Goal: Task Accomplishment & Management: Use online tool/utility

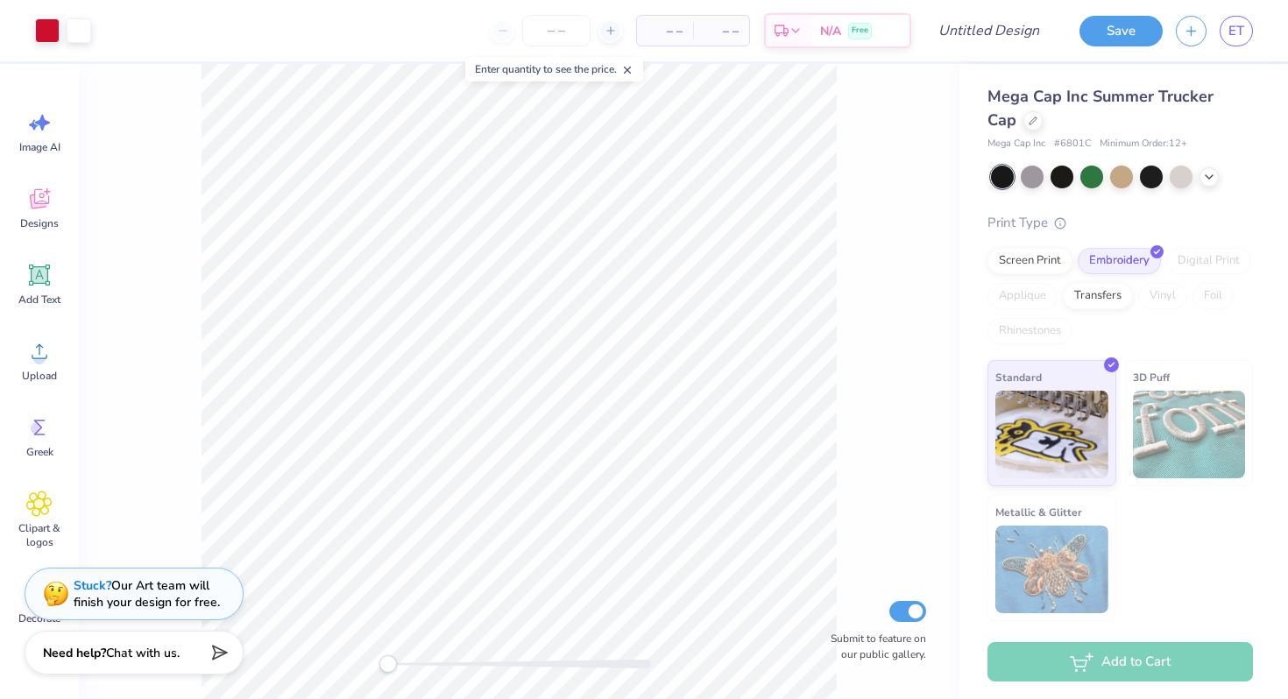
click at [1175, 93] on span "Mega Cap Inc Summer Trucker Cap" at bounding box center [1101, 108] width 226 height 45
click at [1115, 93] on span "Mega Cap Inc Summer Trucker Cap" at bounding box center [1101, 108] width 226 height 45
click at [1029, 123] on icon at bounding box center [1033, 119] width 9 height 9
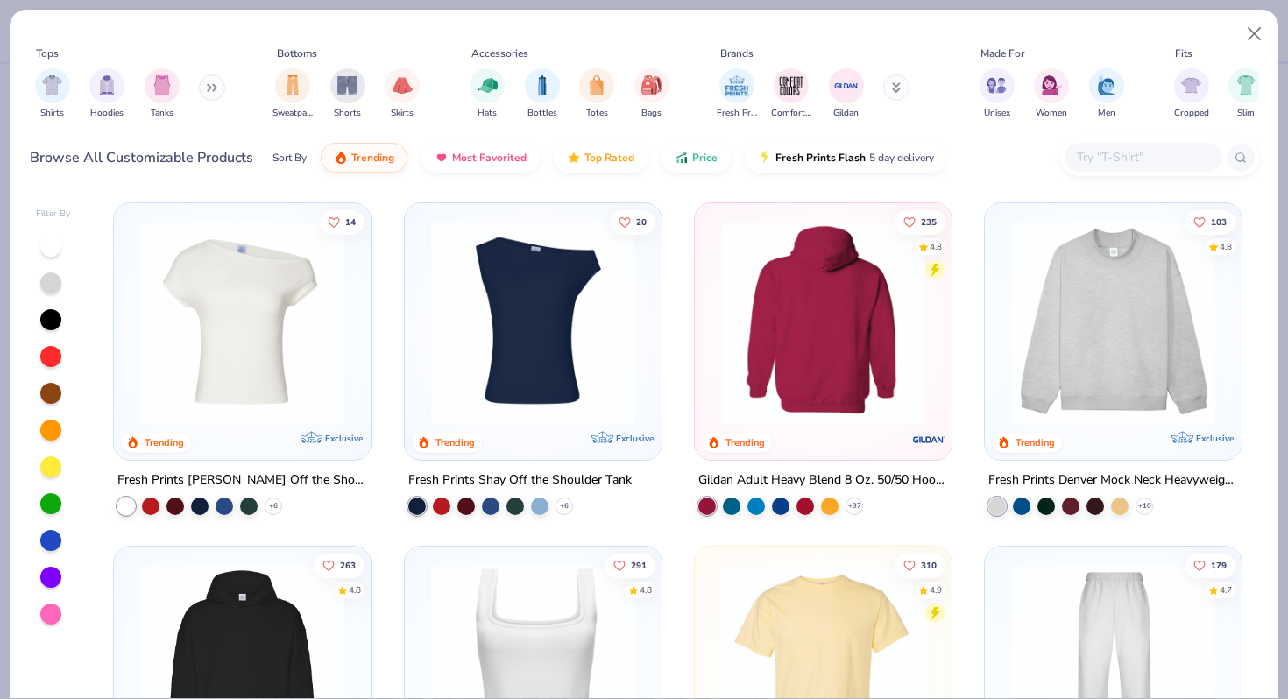
click at [817, 371] on img at bounding box center [823, 323] width 222 height 204
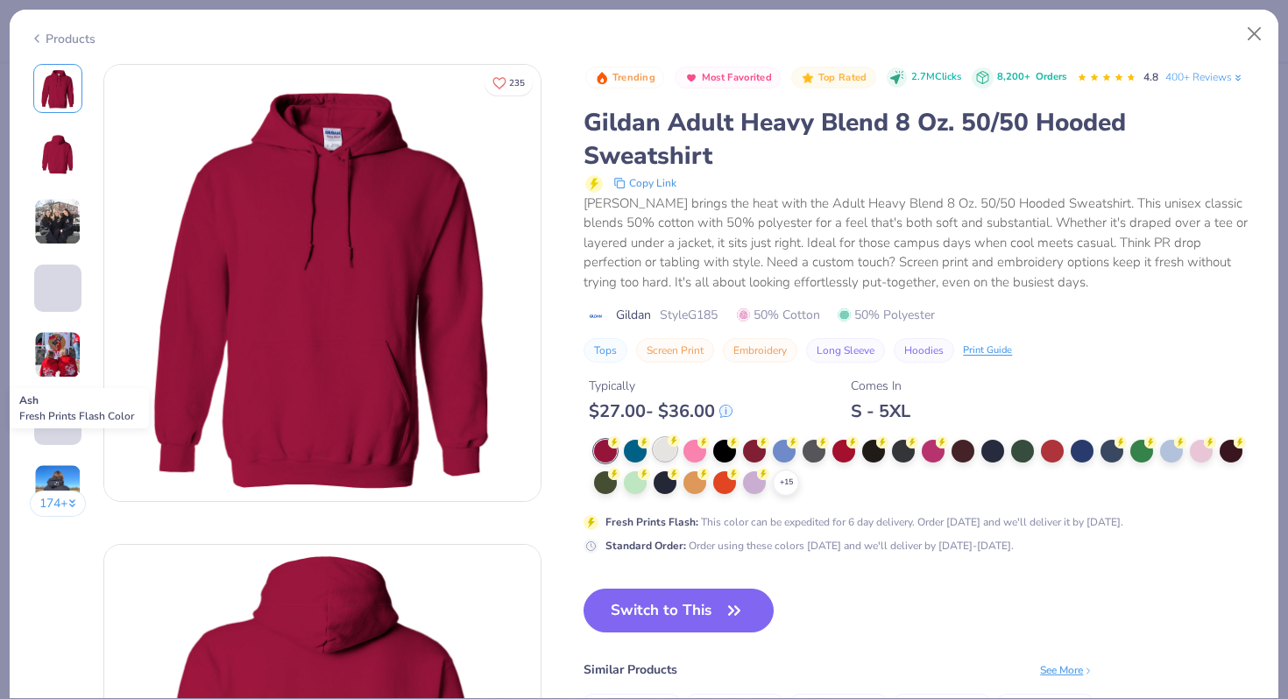
click at [675, 447] on div at bounding box center [665, 449] width 23 height 23
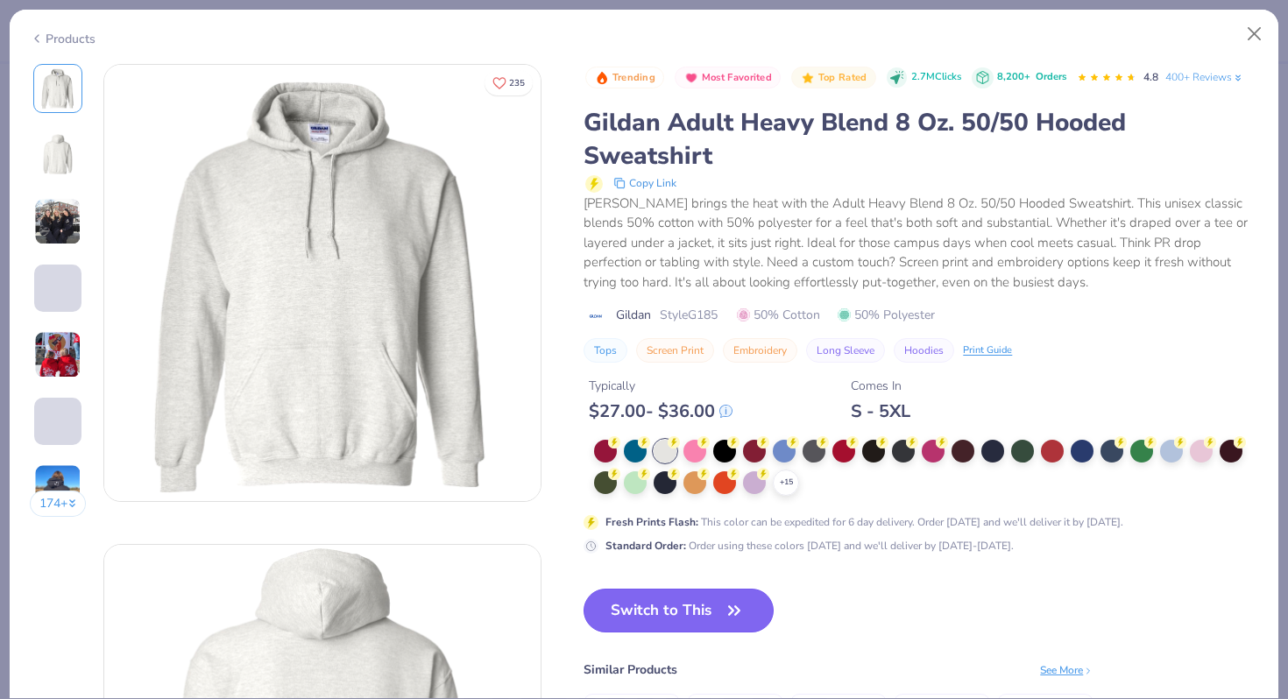
click at [712, 612] on button "Switch to This" at bounding box center [679, 611] width 190 height 44
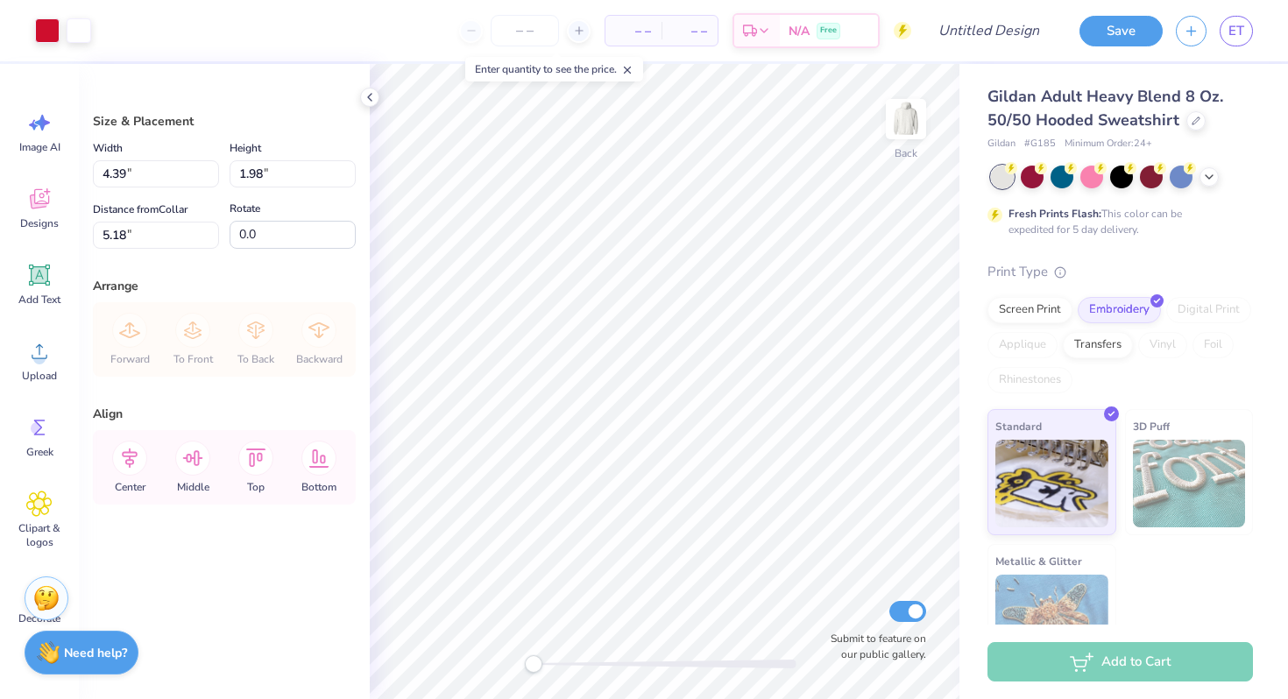
type input "8.92"
type input "4.03"
type input "3.14"
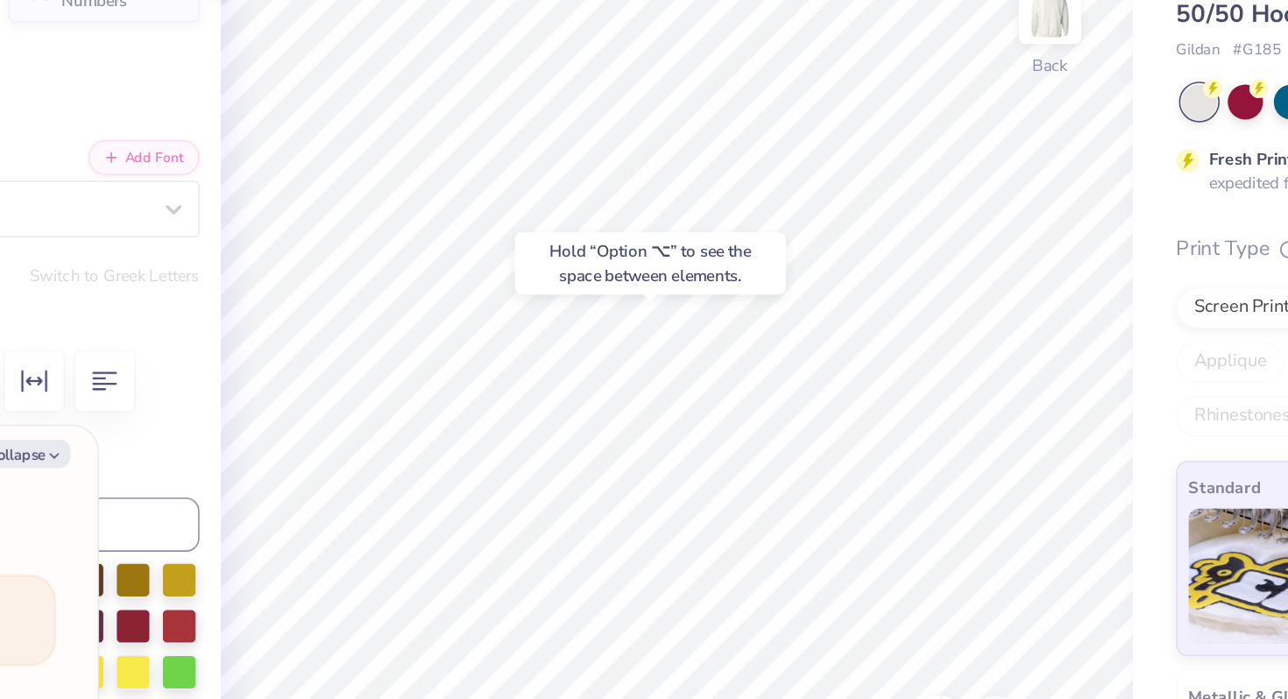
type textarea "x"
type input "0.94"
type input "0.29"
type input "6.50"
type textarea "x"
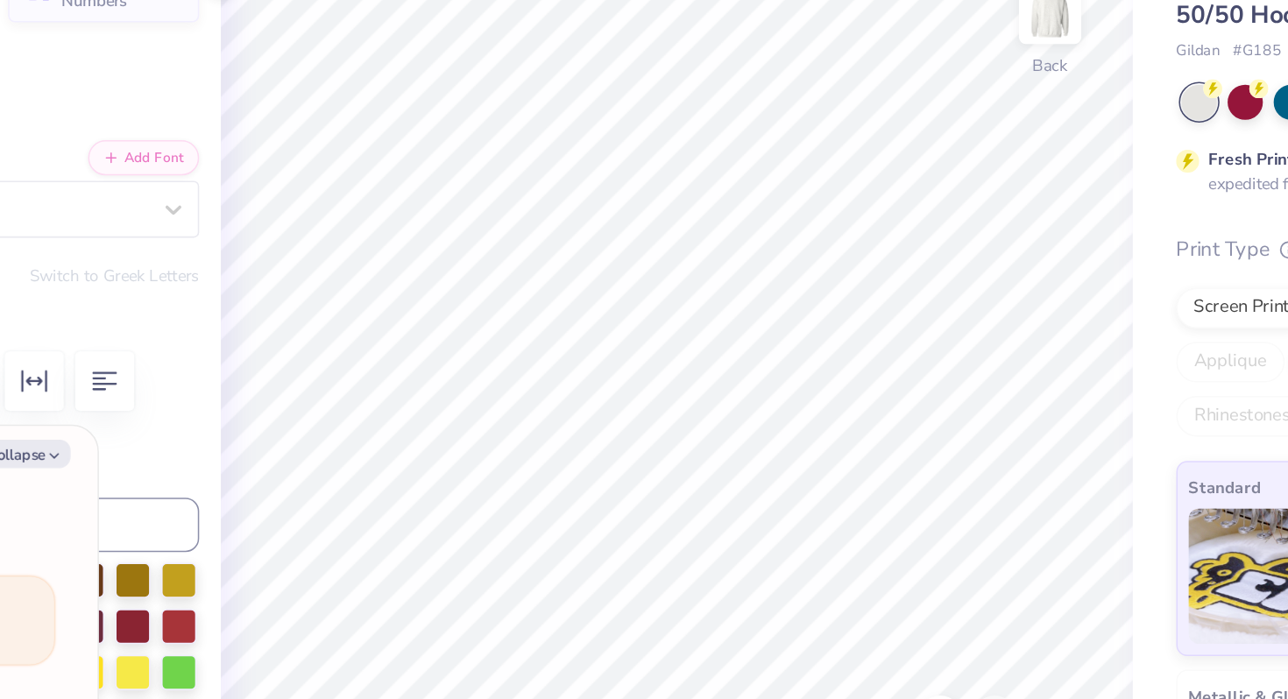
type textarea "1"
type textarea "x"
type textarea "19"
type textarea "x"
type textarea "192"
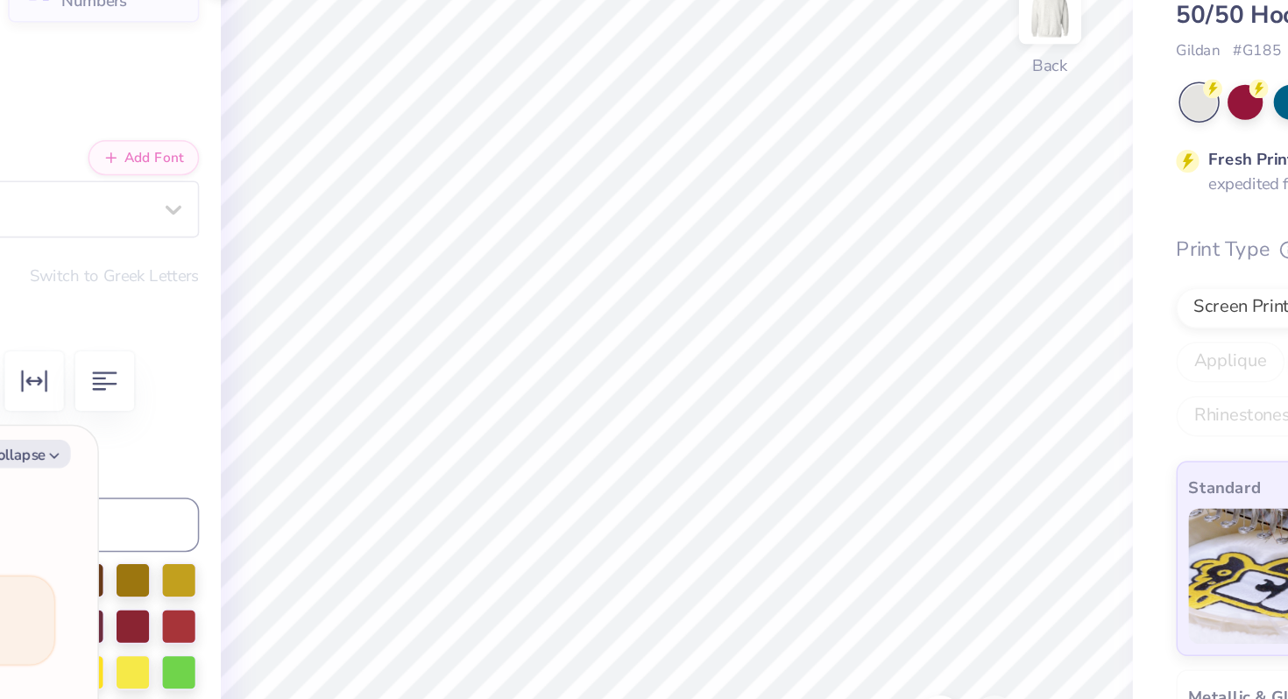
type textarea "x"
type textarea "1920"
type textarea "x"
type input "1.41"
type input "0.46"
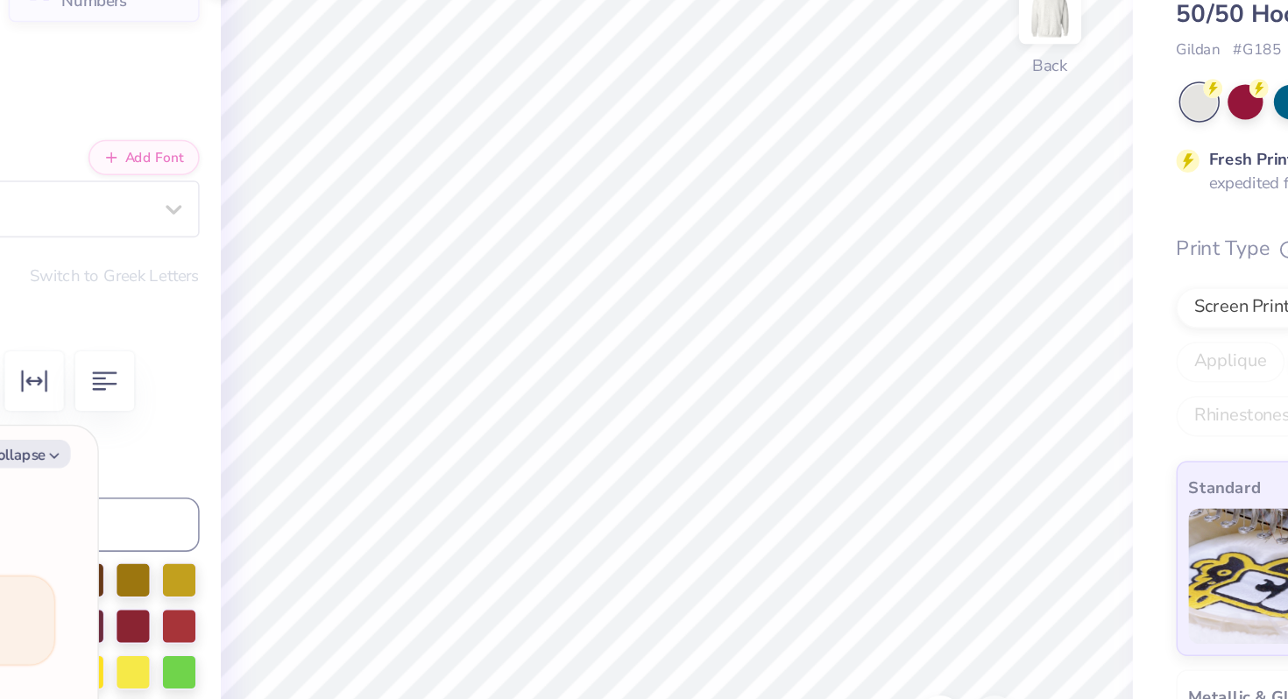
type input "6.12"
type textarea "x"
type input "3.23"
type input "2.49"
type input "3.41"
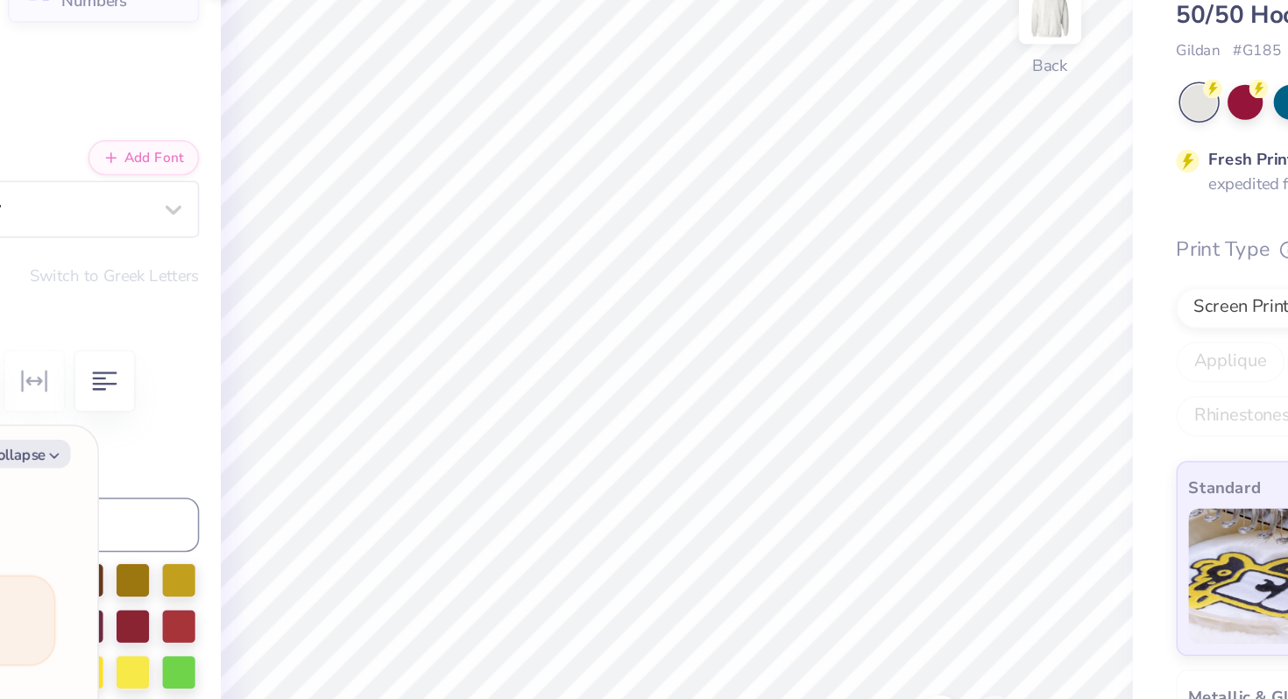
type textarea "x"
type input "2.60"
type input "2.57"
type input "3.54"
type textarea "x"
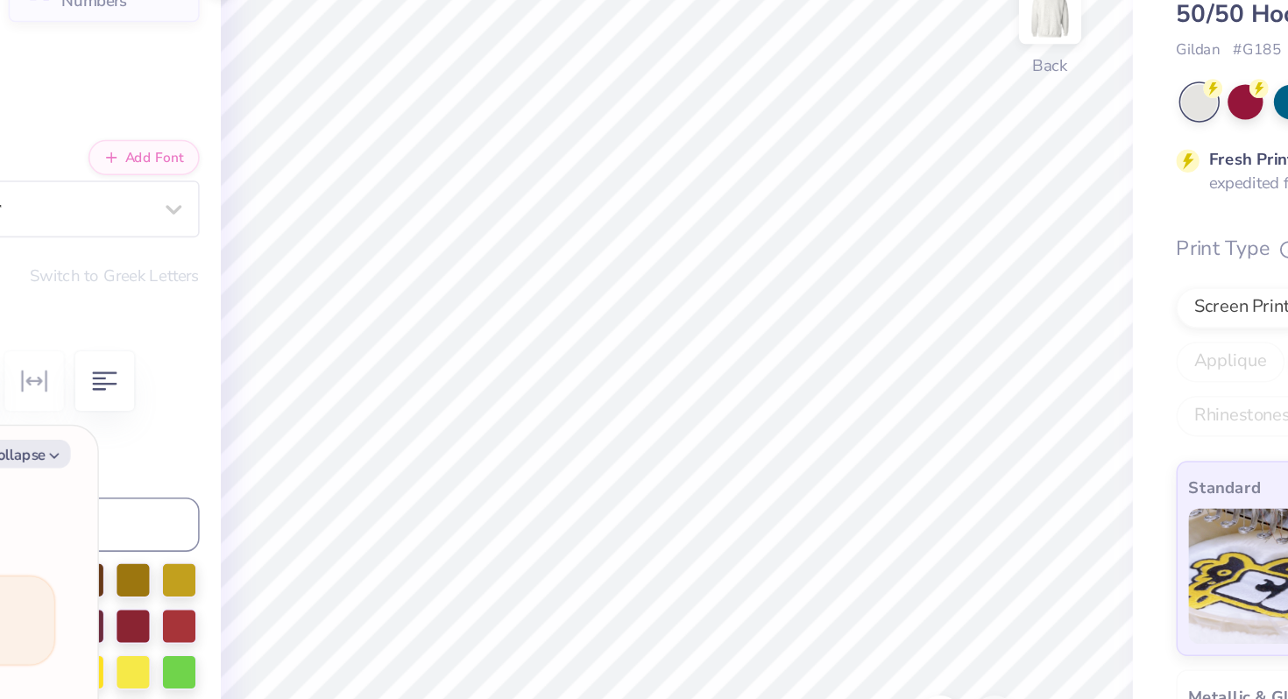
type input "3.23"
type input "2.49"
type input "3.41"
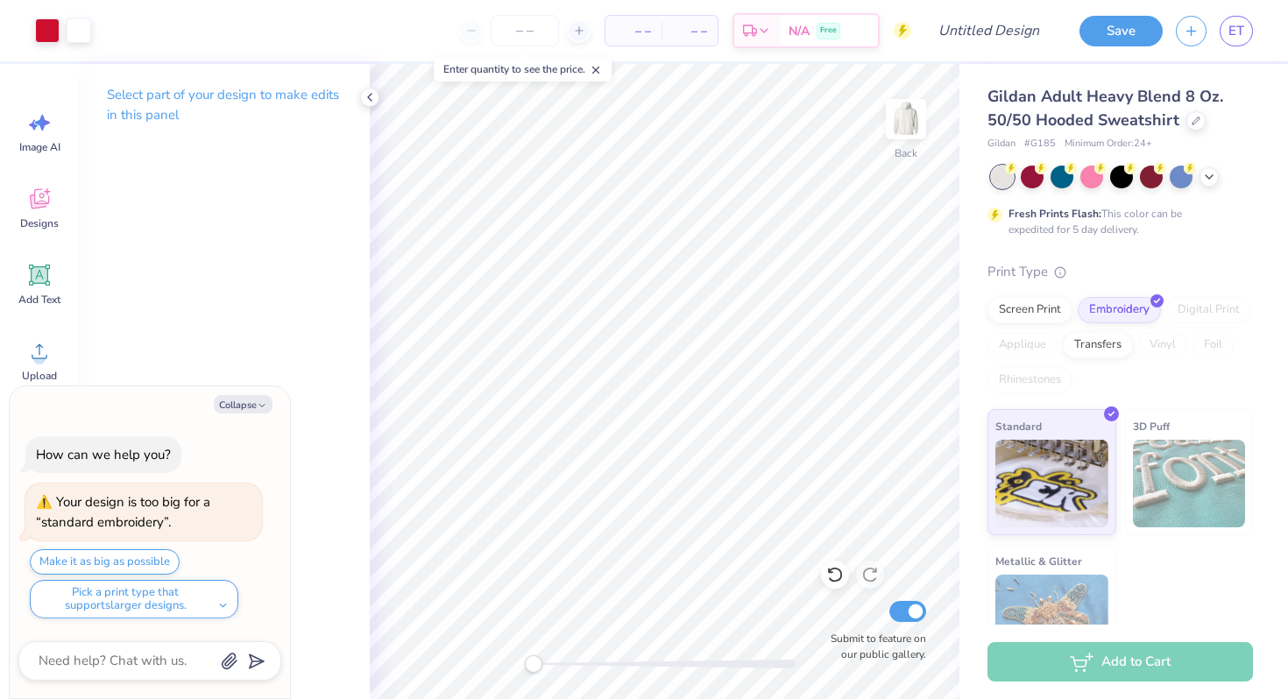
drag, startPoint x: 229, startPoint y: 149, endPoint x: 336, endPoint y: 145, distance: 107.0
click at [337, 145] on div "Select part of your design to make edits in this panel" at bounding box center [224, 112] width 291 height 96
click at [62, 269] on div "Add Text" at bounding box center [39, 284] width 63 height 66
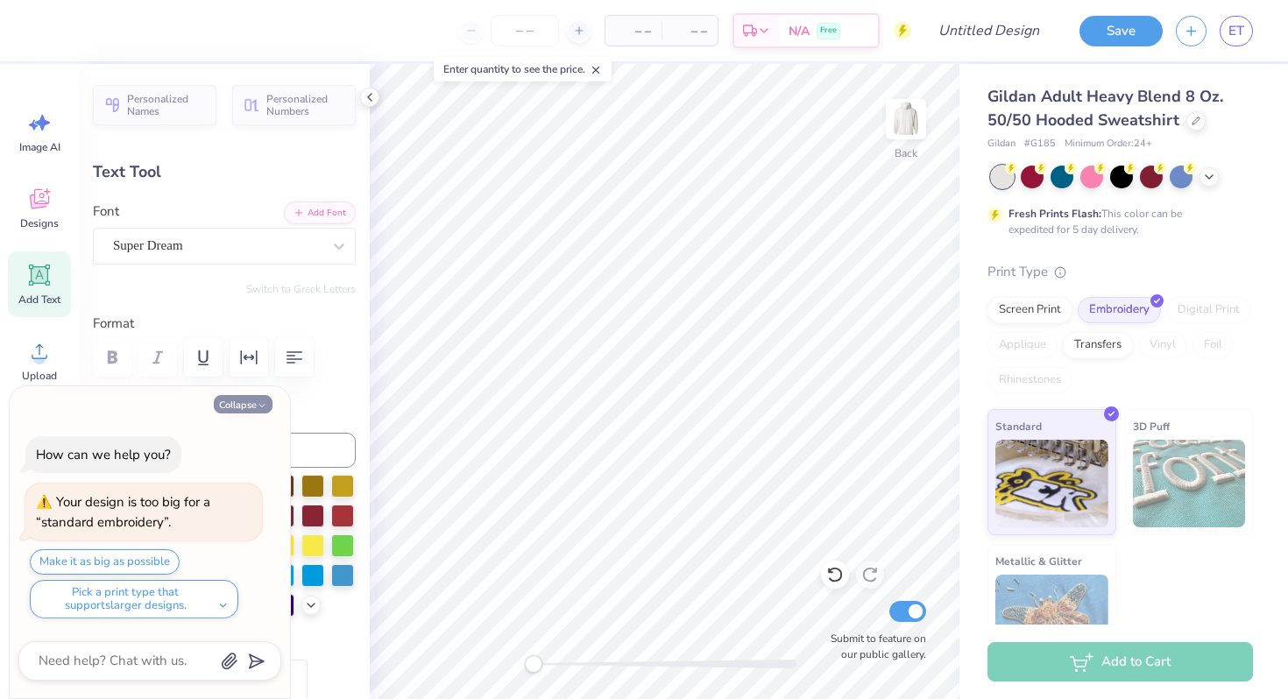
click at [245, 406] on button "Collapse" at bounding box center [243, 404] width 59 height 18
type textarea "x"
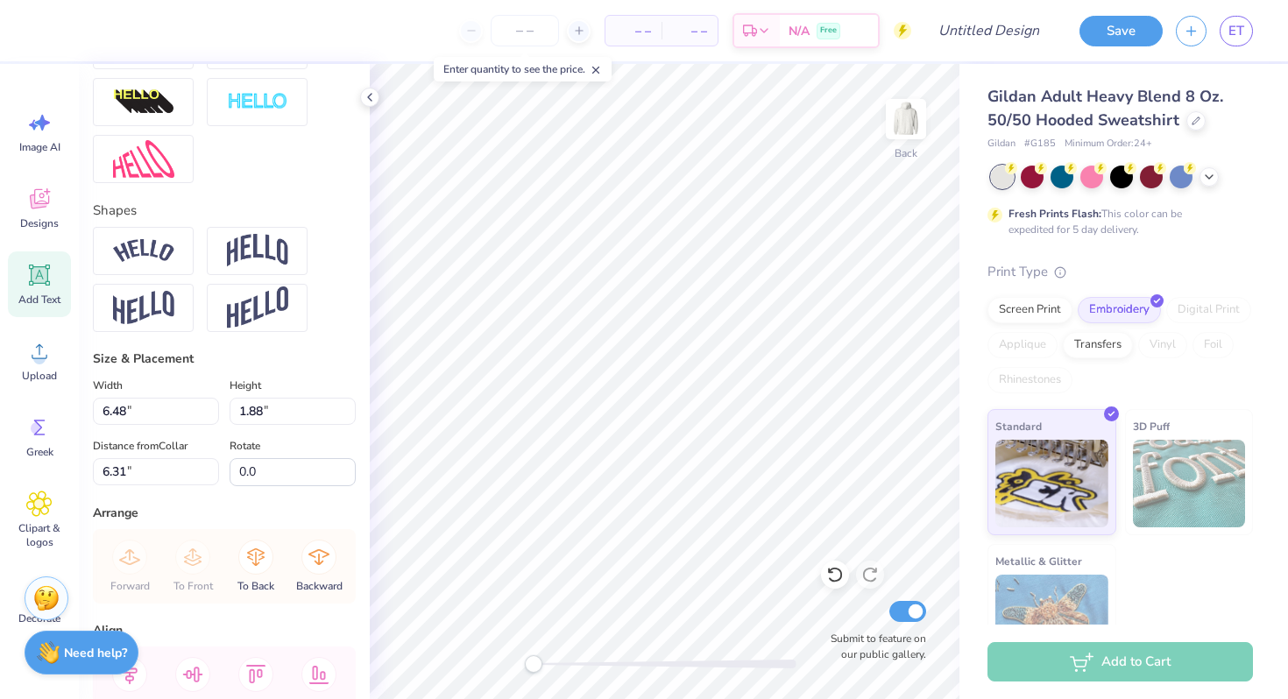
scroll to position [747, 0]
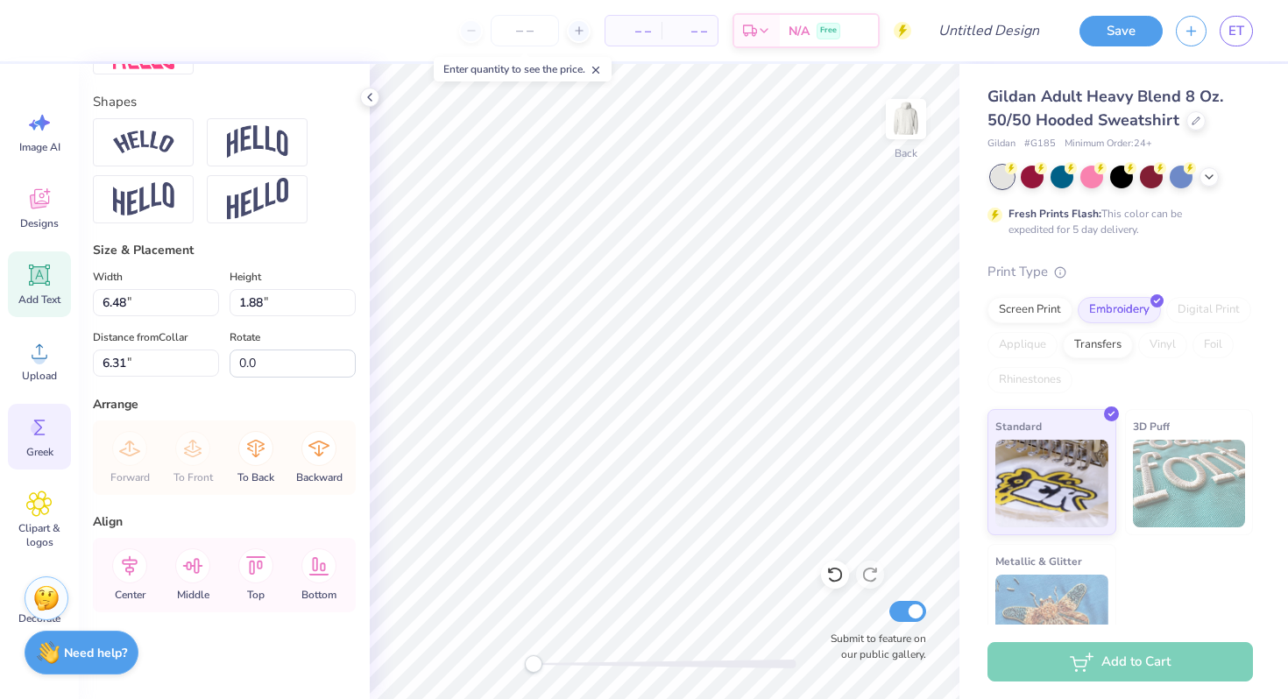
click at [50, 434] on icon at bounding box center [39, 427] width 26 height 26
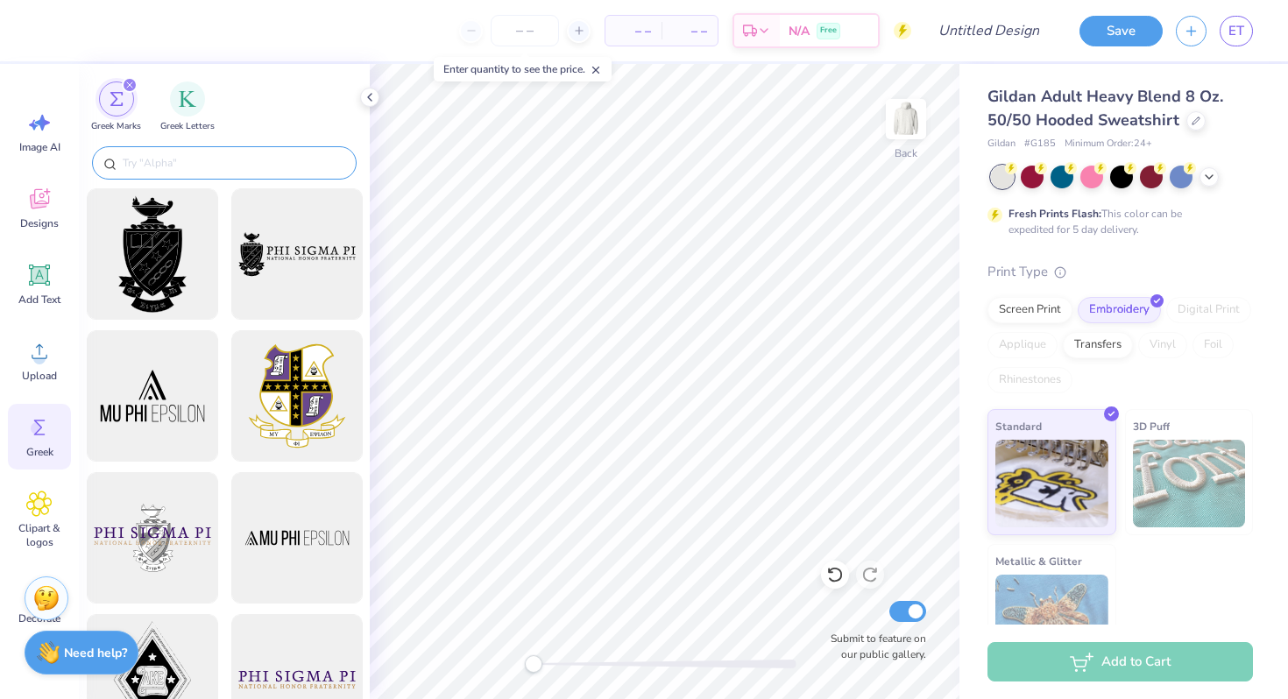
click at [193, 161] on input "text" at bounding box center [233, 163] width 224 height 18
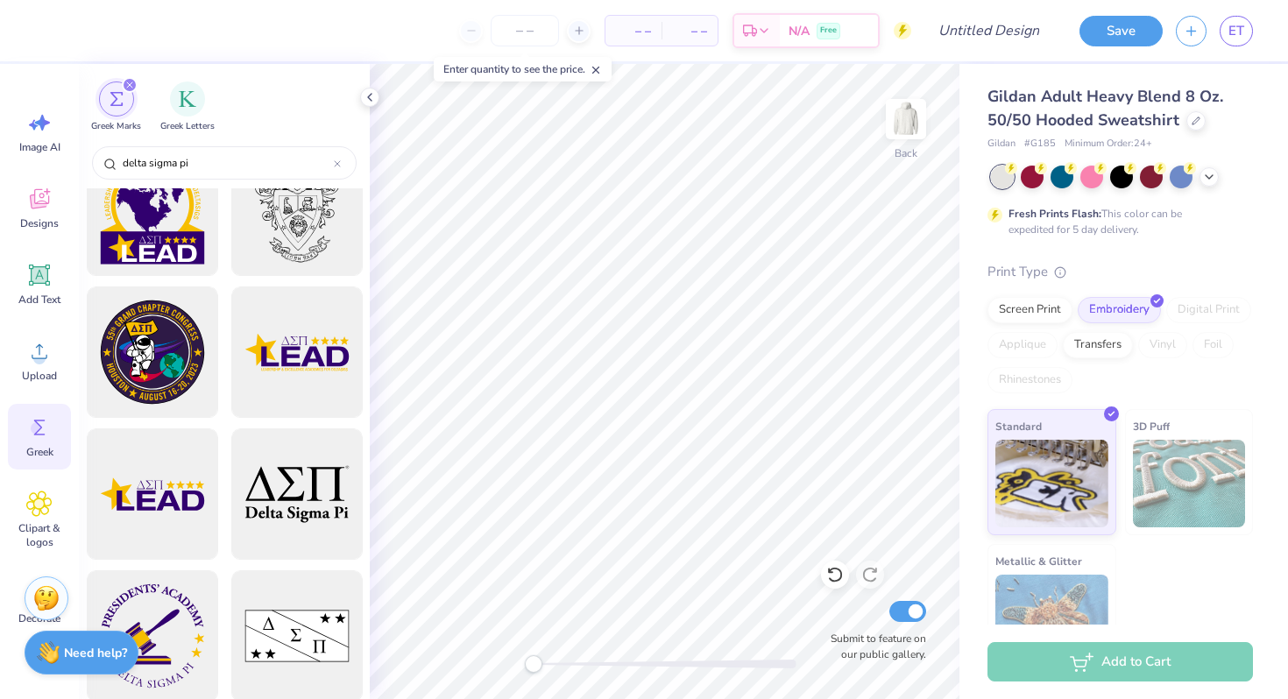
scroll to position [346, 0]
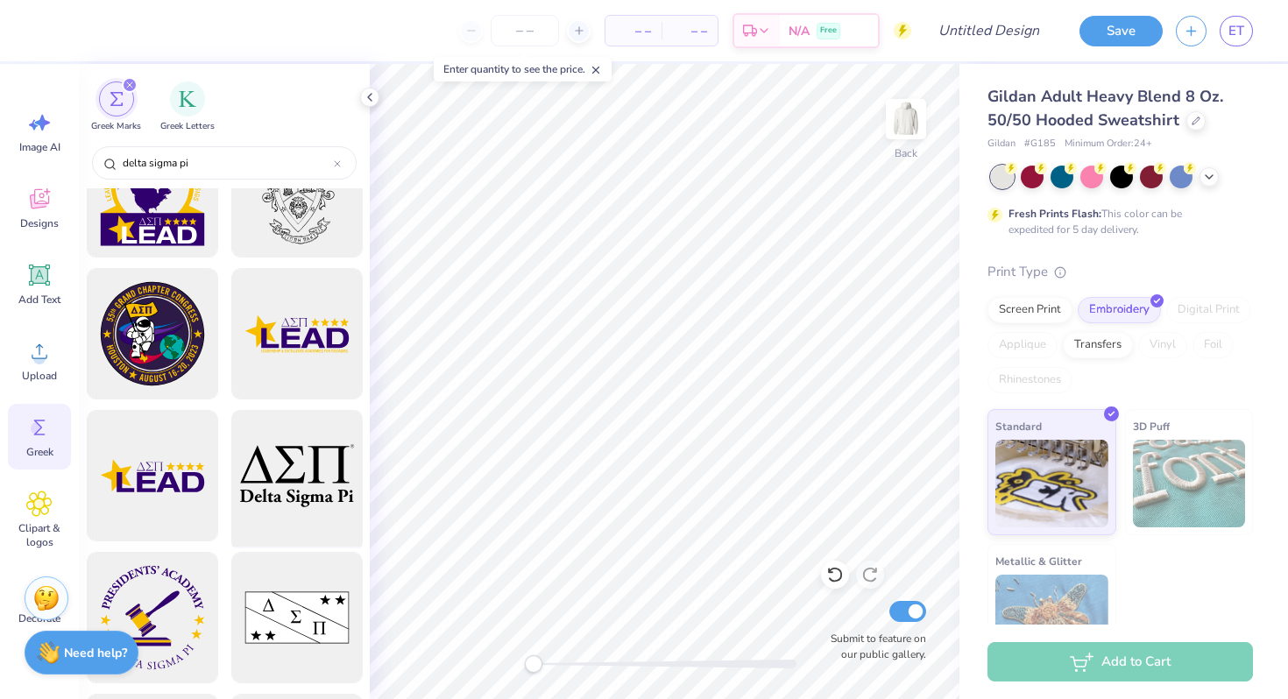
type input "delta sigma pi"
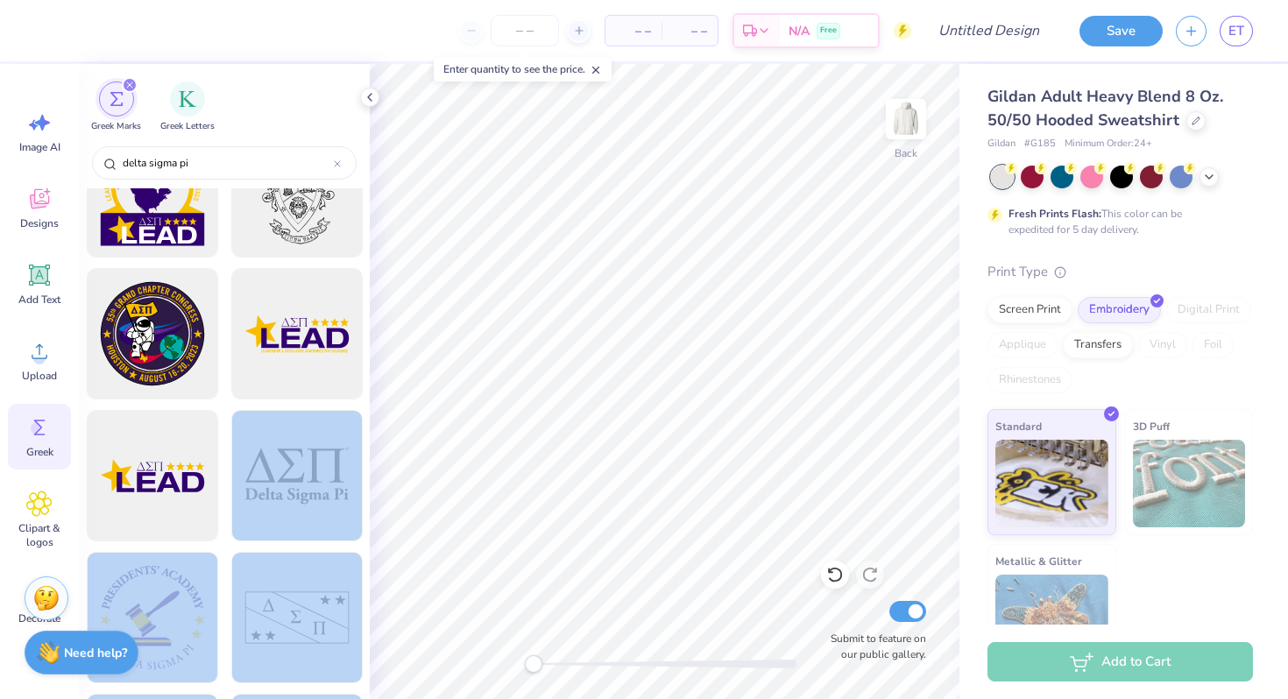
click at [591, 321] on div "– – Per Item – – Total Est. Delivery N/A Free Design Title Save ET Image AI Des…" at bounding box center [644, 349] width 1288 height 699
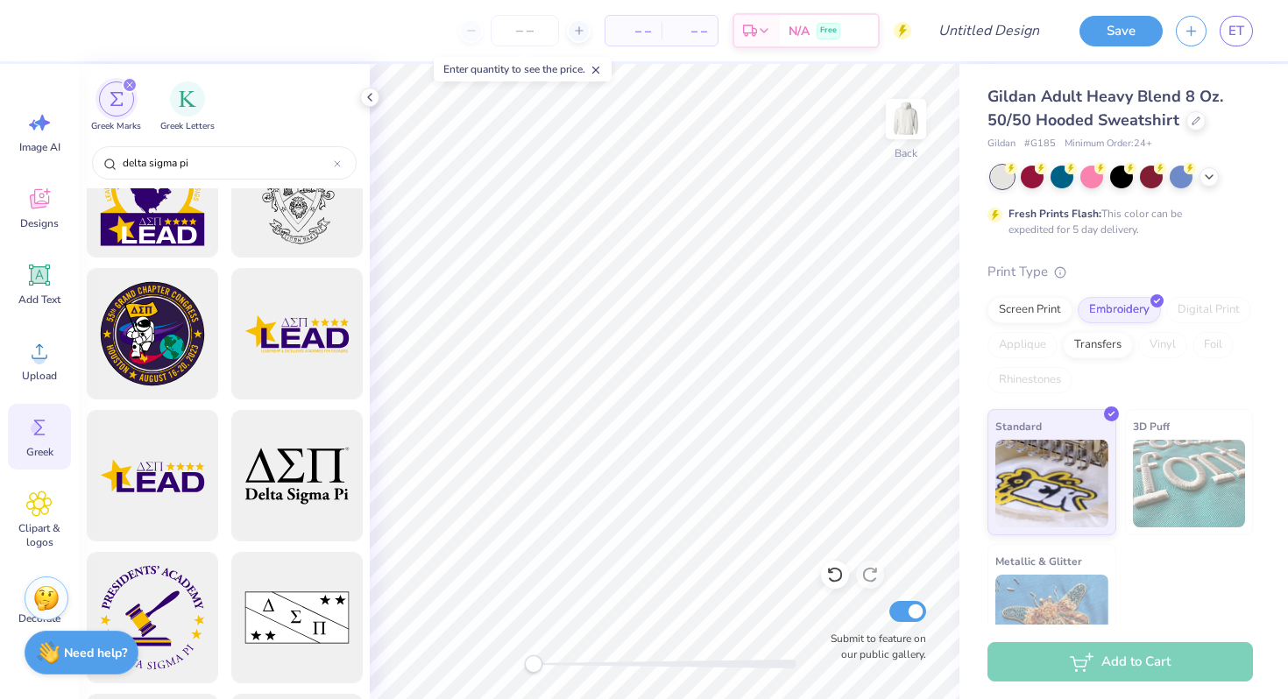
scroll to position [0, 0]
type textarea "delta sigma pi"
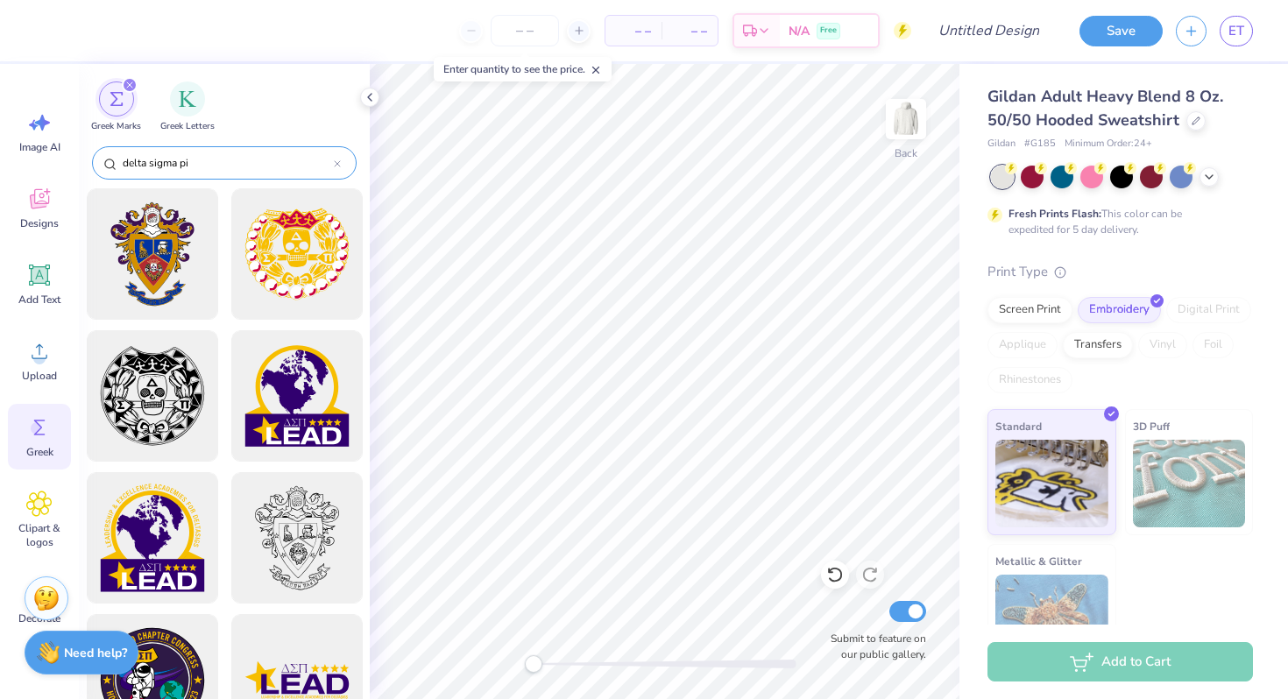
click at [336, 166] on icon at bounding box center [337, 163] width 5 height 5
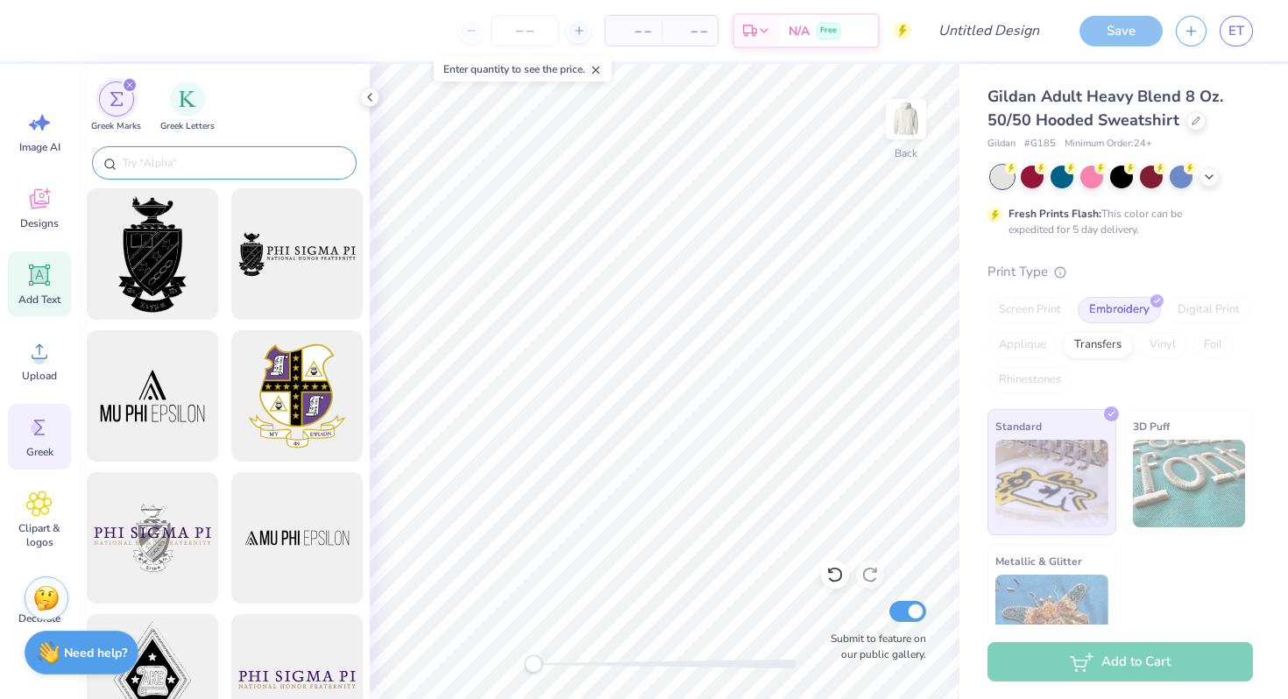
click at [45, 280] on icon at bounding box center [40, 275] width 17 height 17
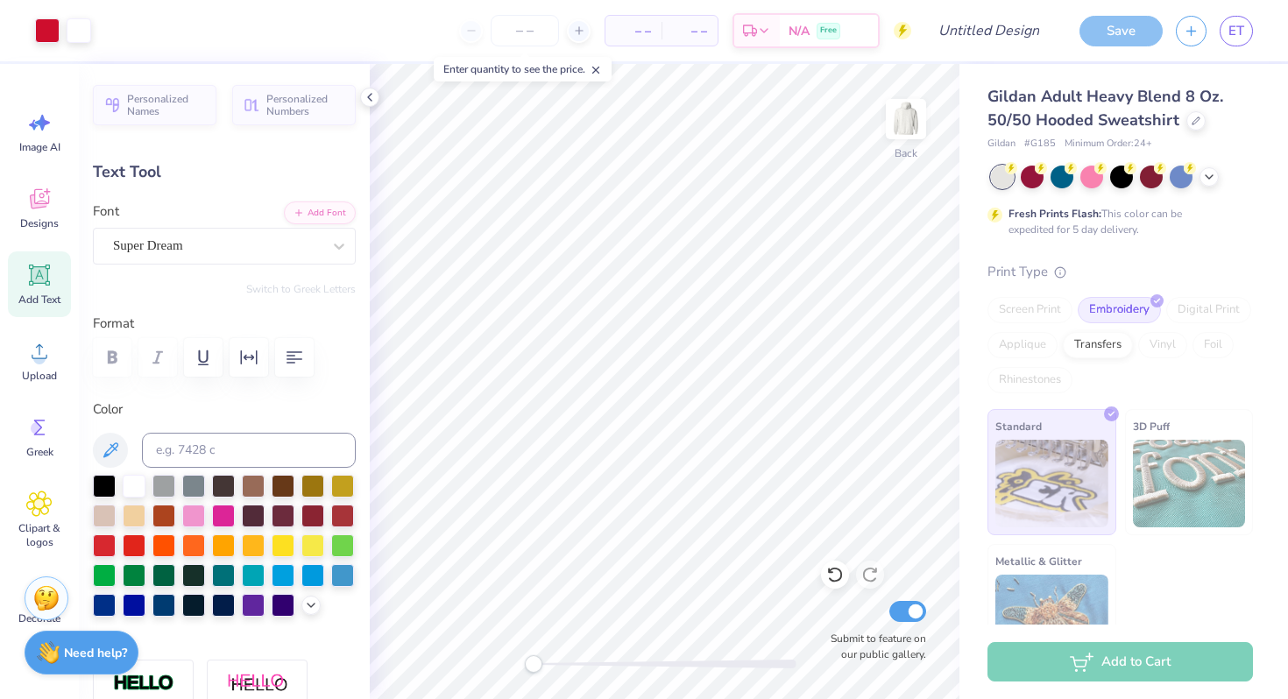
type input "15.47"
type input "2.22"
type input "6.14"
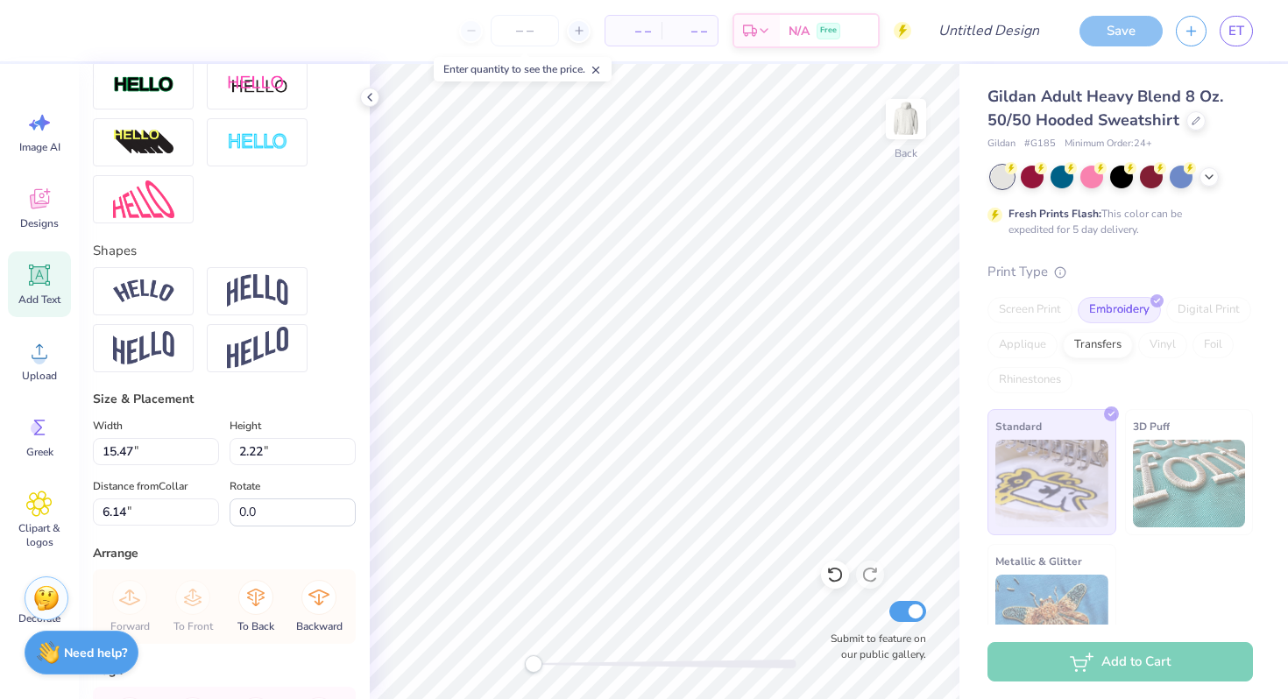
scroll to position [747, 0]
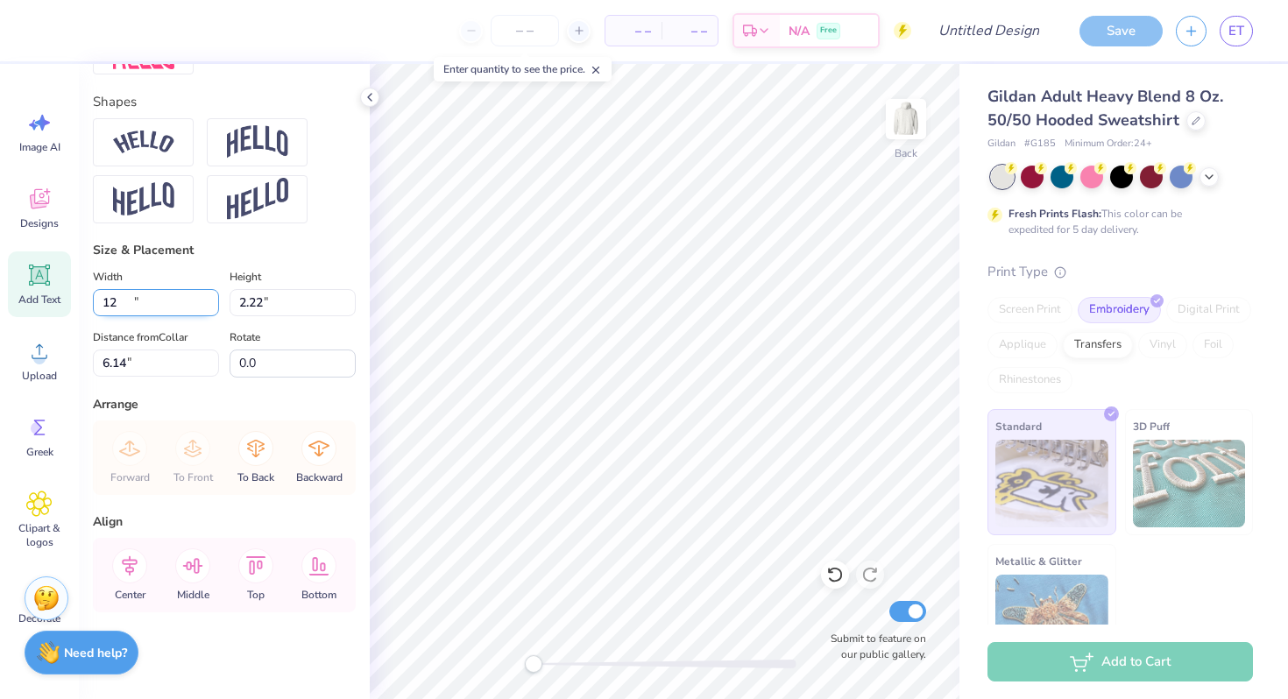
click at [209, 307] on input "12" at bounding box center [156, 302] width 126 height 27
click at [209, 307] on input "11.99" at bounding box center [156, 302] width 126 height 27
click at [209, 307] on input "11.98" at bounding box center [156, 302] width 126 height 27
click at [209, 307] on input "11.97" at bounding box center [156, 302] width 126 height 27
click at [209, 307] on input "11.96" at bounding box center [156, 302] width 126 height 27
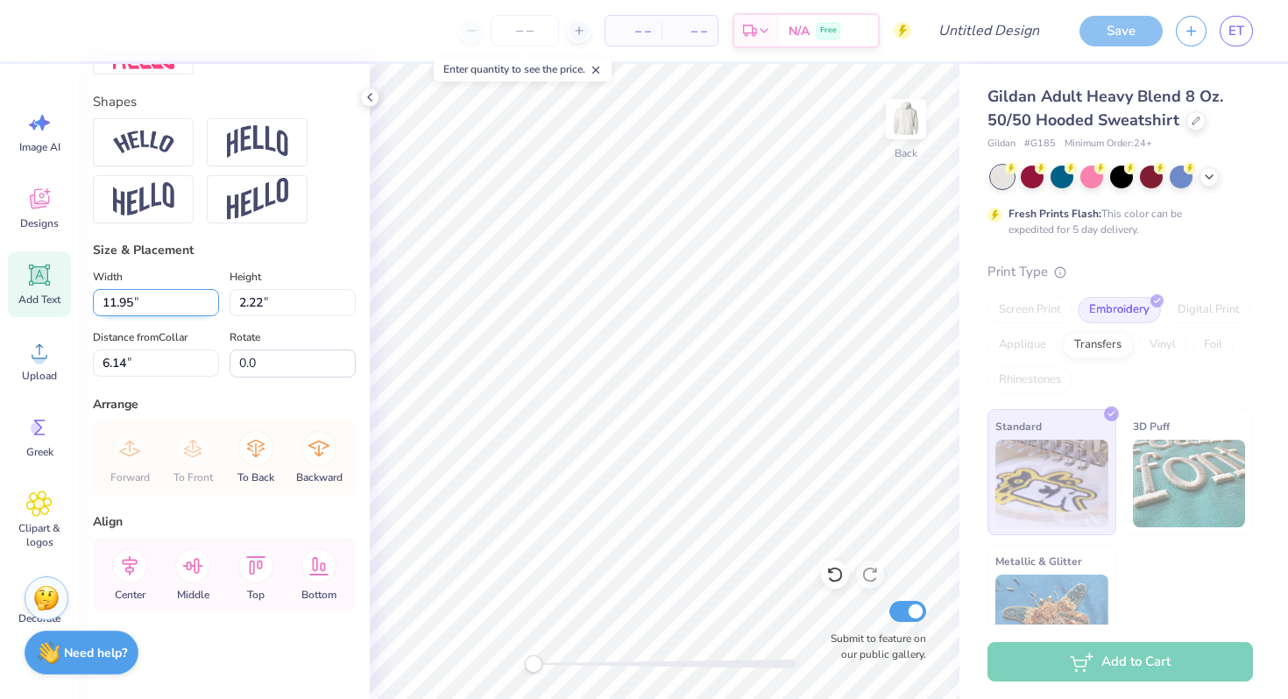
click at [209, 307] on input "11.95" at bounding box center [156, 302] width 126 height 27
click at [209, 307] on input "11.94" at bounding box center [156, 302] width 126 height 27
click at [209, 307] on input "11.93" at bounding box center [156, 302] width 126 height 27
click at [209, 307] on input "11.92" at bounding box center [156, 302] width 126 height 27
click at [209, 307] on input "11.91" at bounding box center [156, 302] width 126 height 27
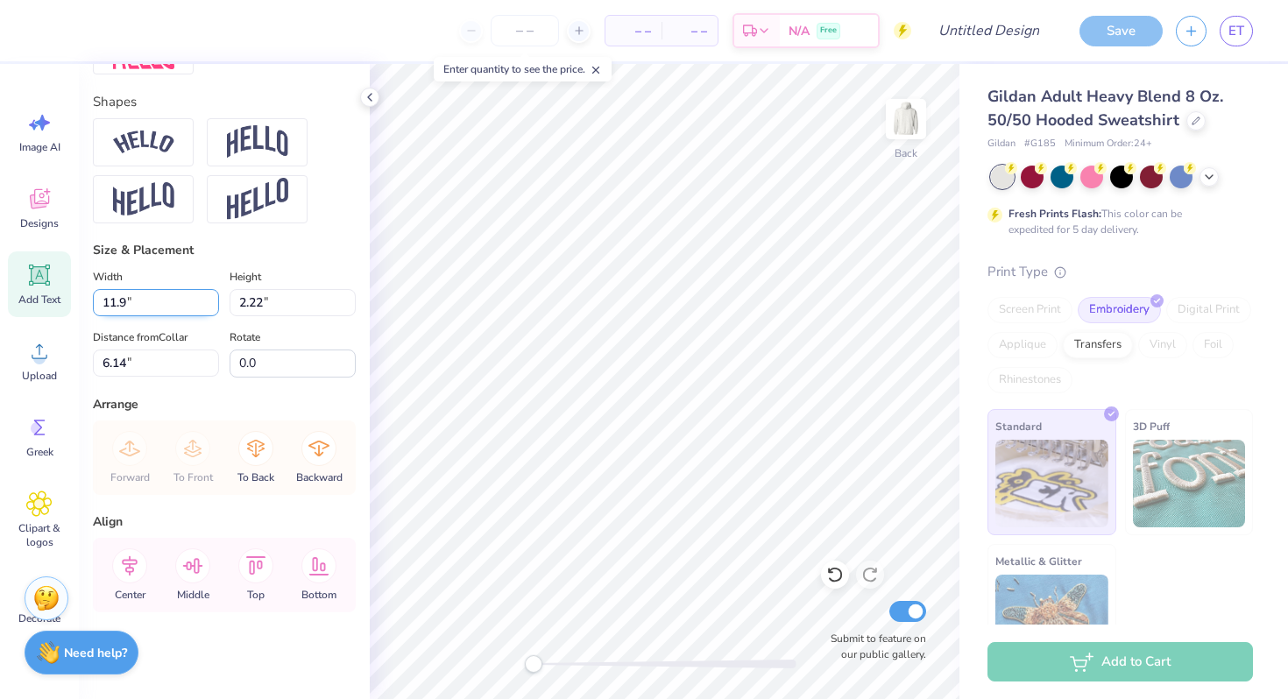
click at [209, 307] on input "11.9" at bounding box center [156, 302] width 126 height 27
click at [209, 307] on input "11.89" at bounding box center [156, 302] width 126 height 27
click at [209, 307] on input "11.88" at bounding box center [156, 302] width 126 height 27
click at [117, 307] on input "11.88" at bounding box center [156, 302] width 126 height 27
drag, startPoint x: 132, startPoint y: 305, endPoint x: 78, endPoint y: 305, distance: 54.3
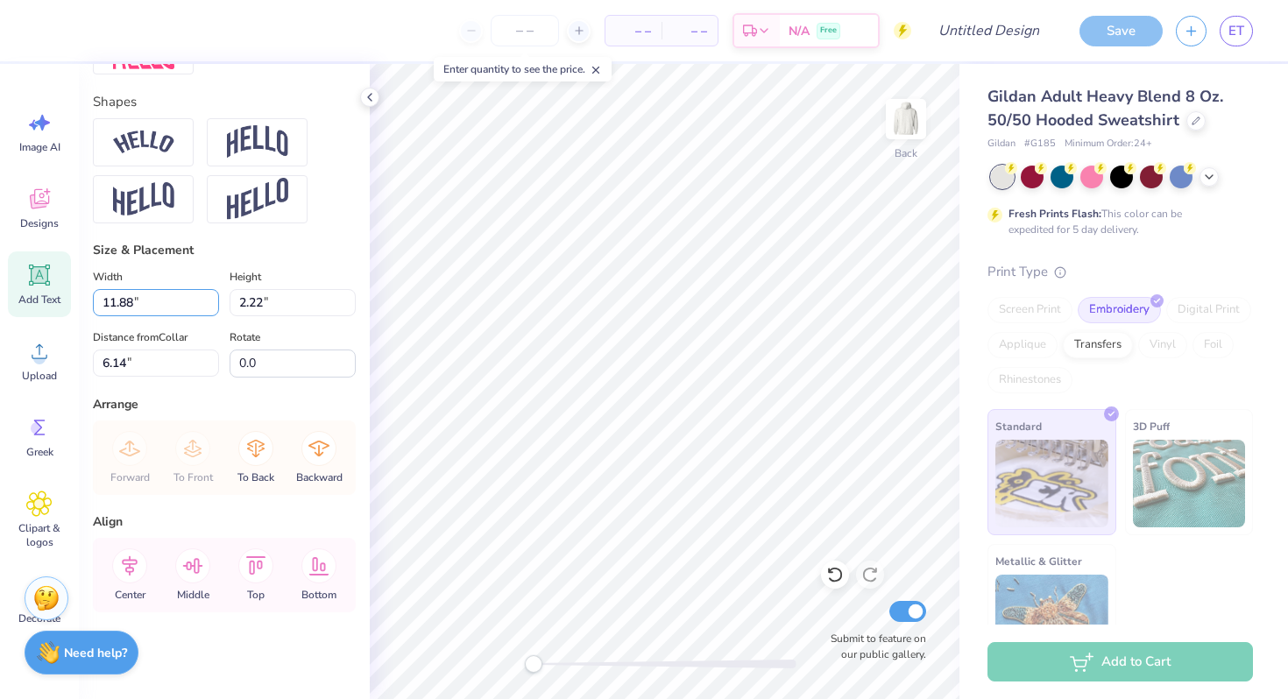
click at [78, 305] on div "– – Per Item – – Total Est. Delivery N/A Free Design Title Save ET Image AI Des…" at bounding box center [644, 349] width 1288 height 699
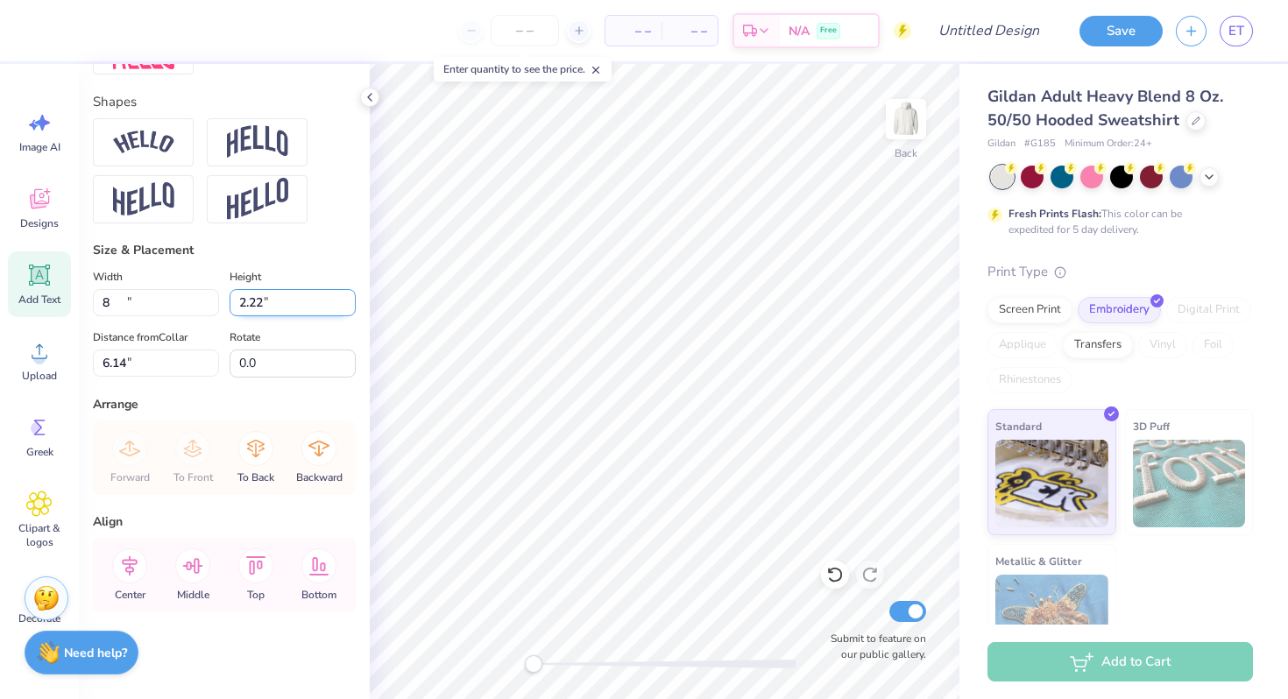
type input "8.00"
type input "1.15"
type input "6.67"
drag, startPoint x: 267, startPoint y: 301, endPoint x: 230, endPoint y: 301, distance: 36.8
click at [230, 301] on input "1.15" at bounding box center [293, 302] width 126 height 27
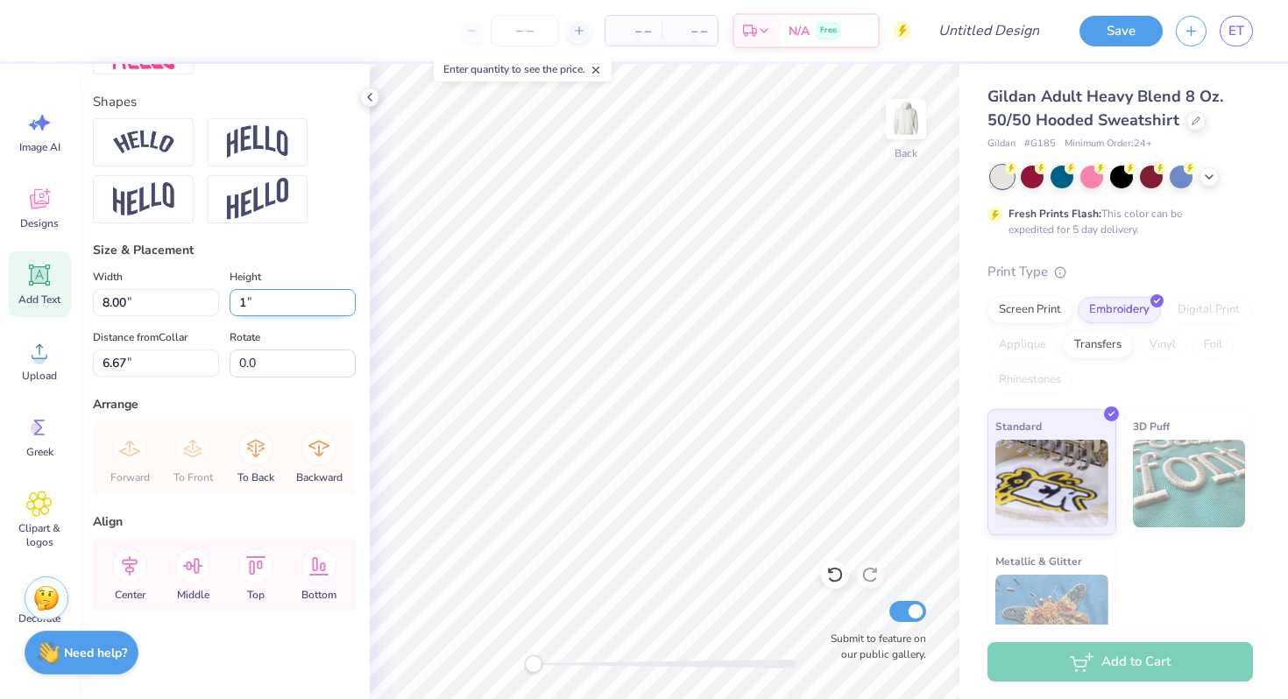
type input "1"
type input "6.96"
type input "1.00"
type input "6.75"
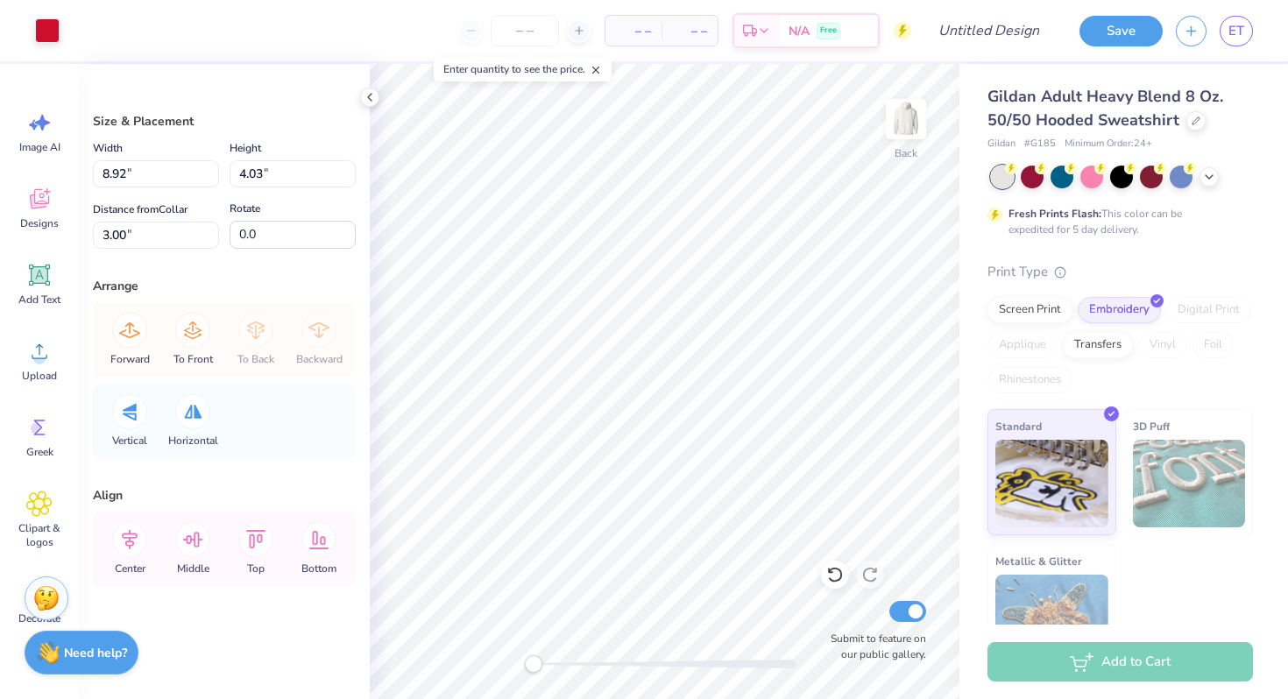
type input "0.48"
type input "0.45"
type input "4.73"
type input "1.04"
type input "0.99"
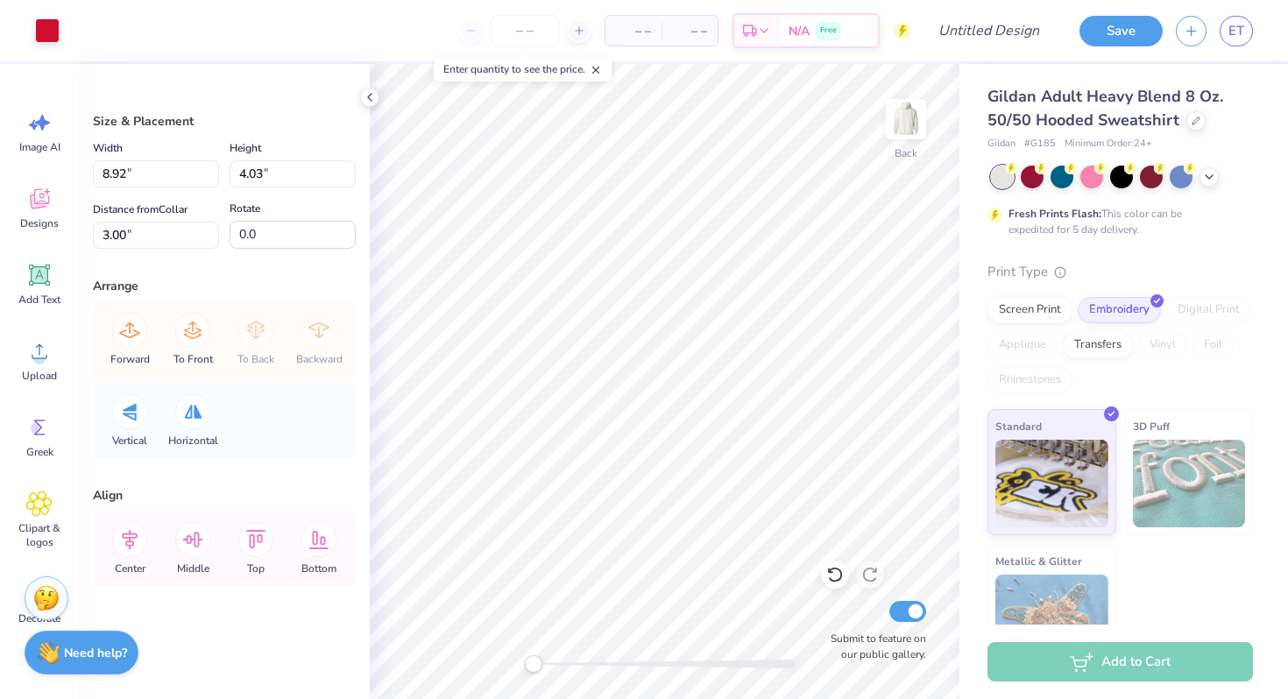
type input "4.43"
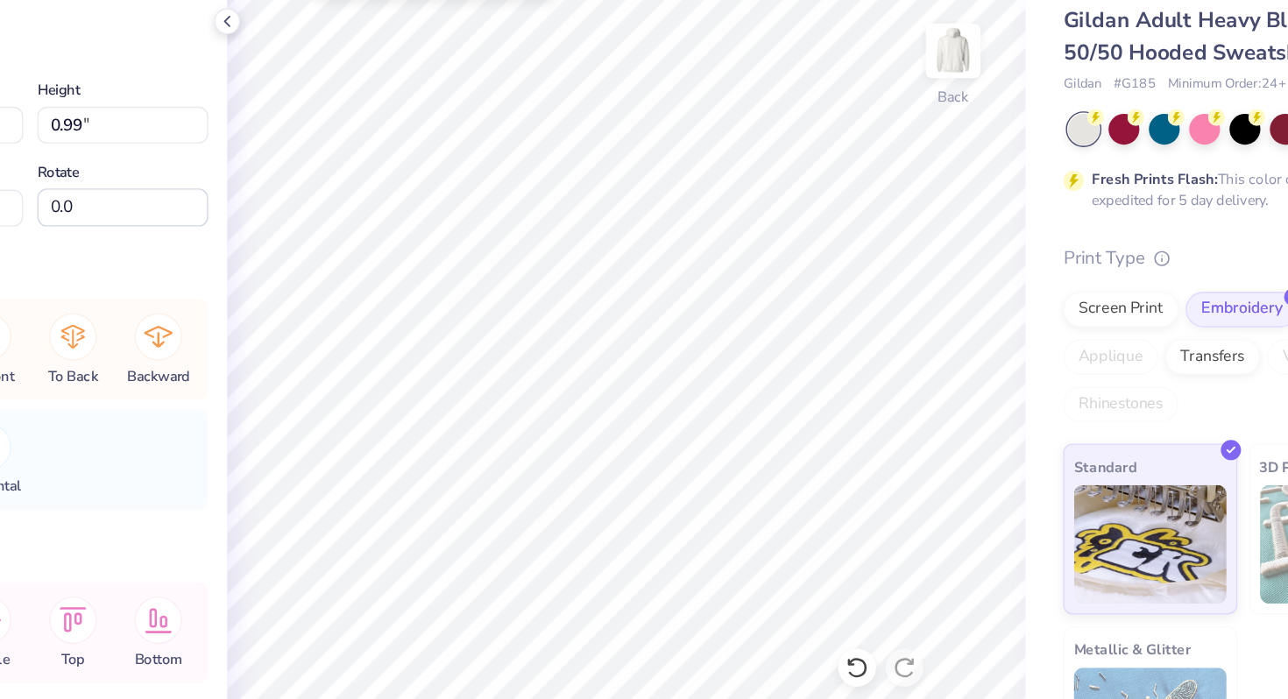
type input "1.04"
type input "0.99"
type input "3.47"
type input "1.04"
type input "0.99"
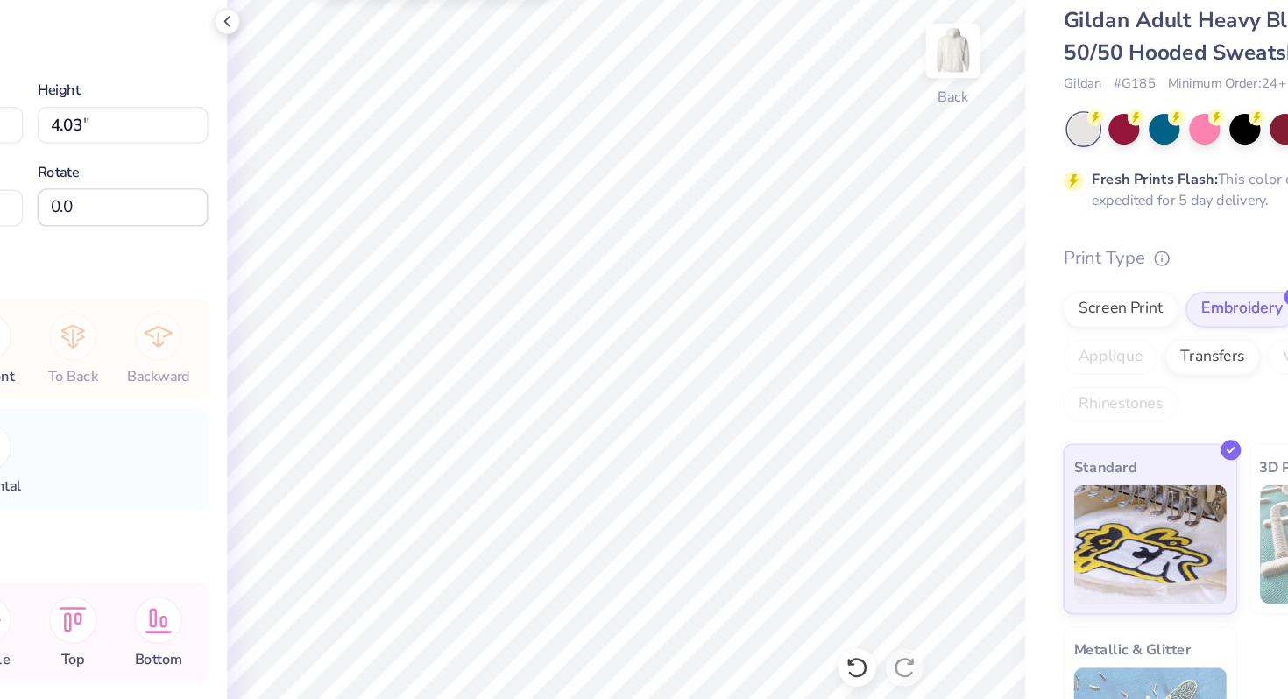
type input "5.62"
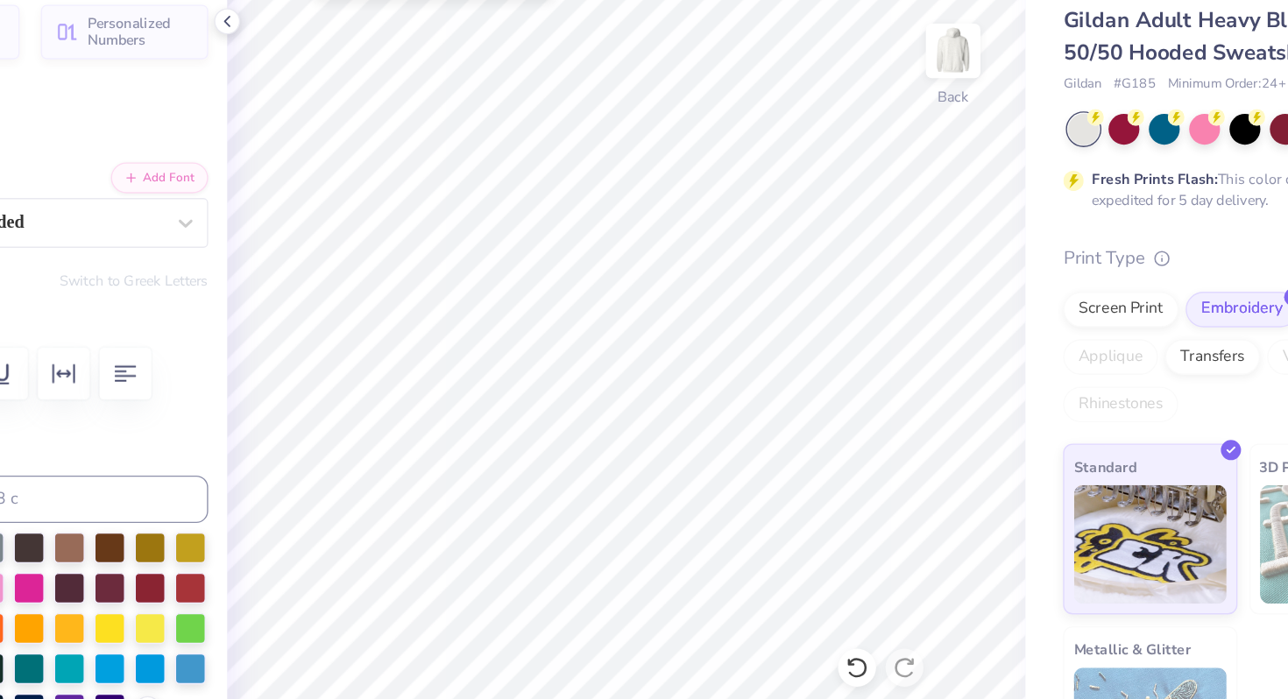
type input "6.96"
type input "1.00"
type input "4.01"
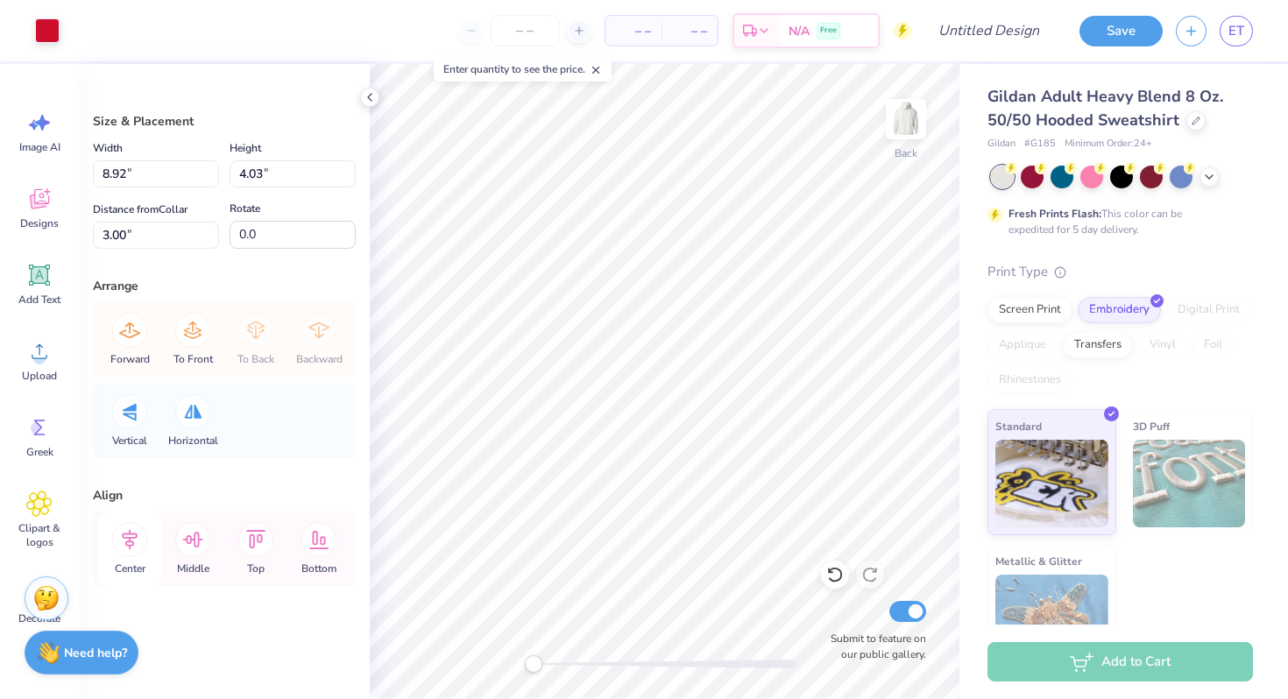
click at [127, 542] on icon at bounding box center [129, 539] width 35 height 35
click at [131, 540] on icon at bounding box center [129, 539] width 35 height 35
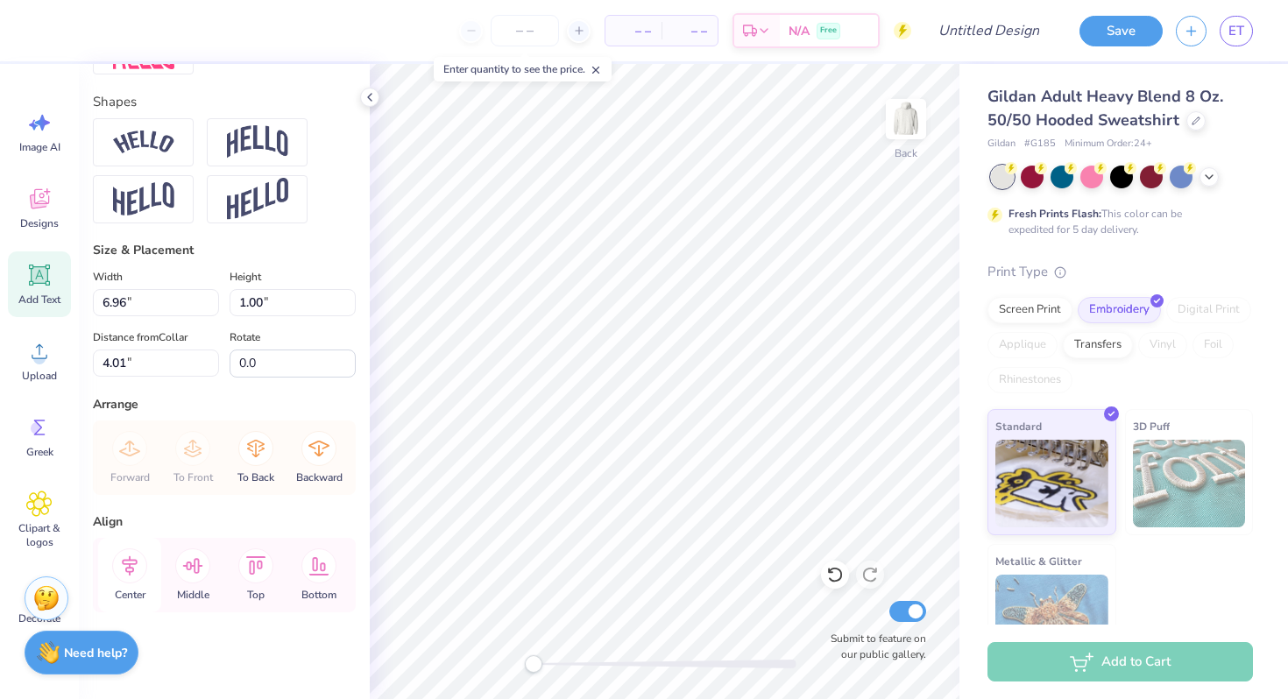
click at [124, 565] on icon at bounding box center [129, 566] width 35 height 35
type input "1.41"
type input "0.46"
type input "5.67"
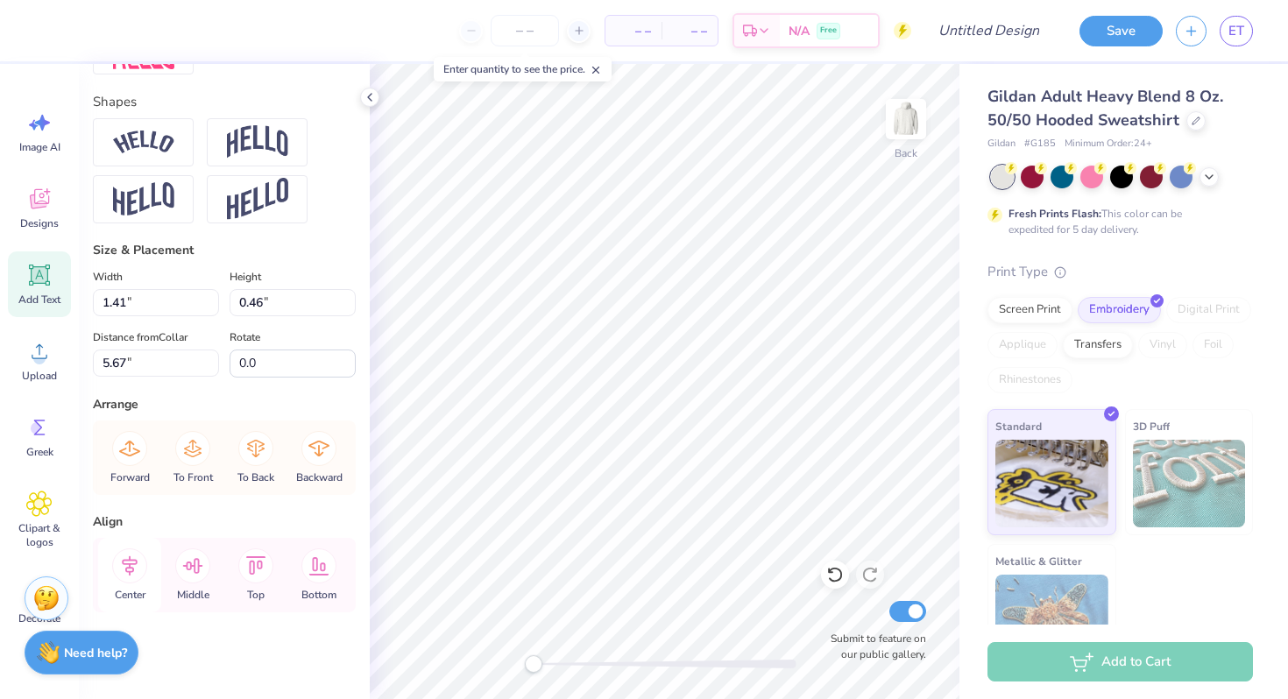
click at [137, 562] on icon at bounding box center [129, 566] width 35 height 35
click at [137, 563] on icon at bounding box center [129, 566] width 35 height 35
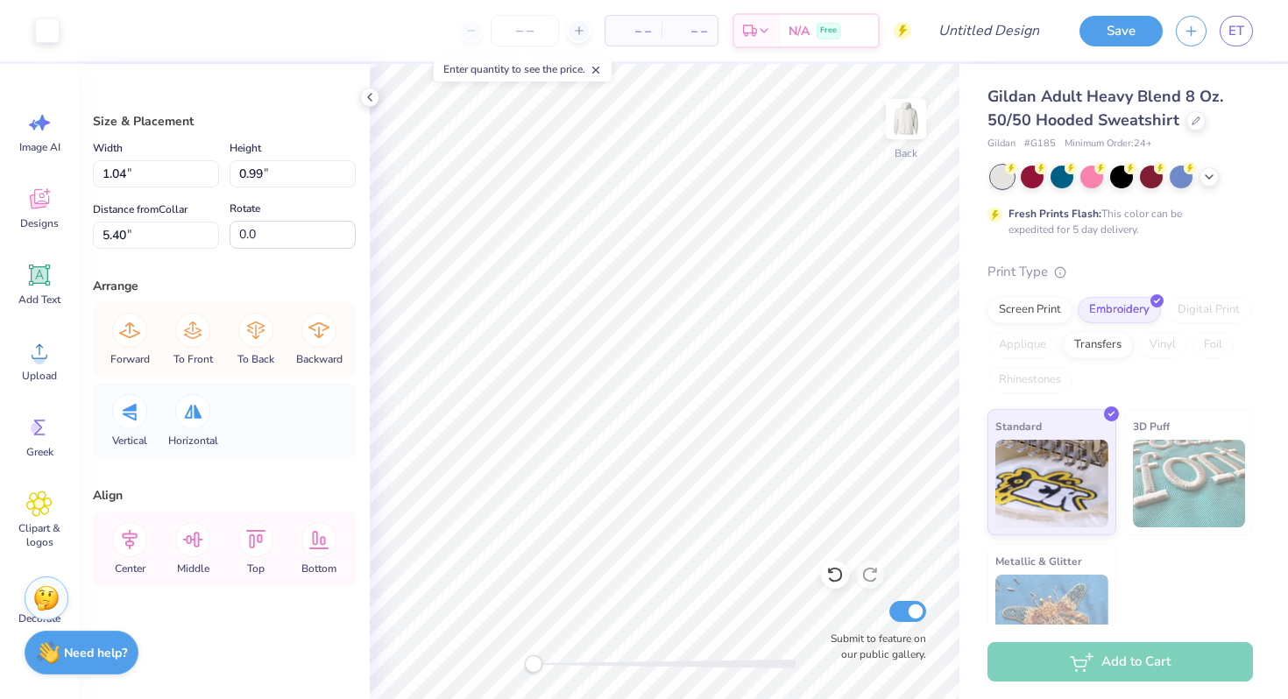
type input "0.48"
type input "0.45"
type input "5.67"
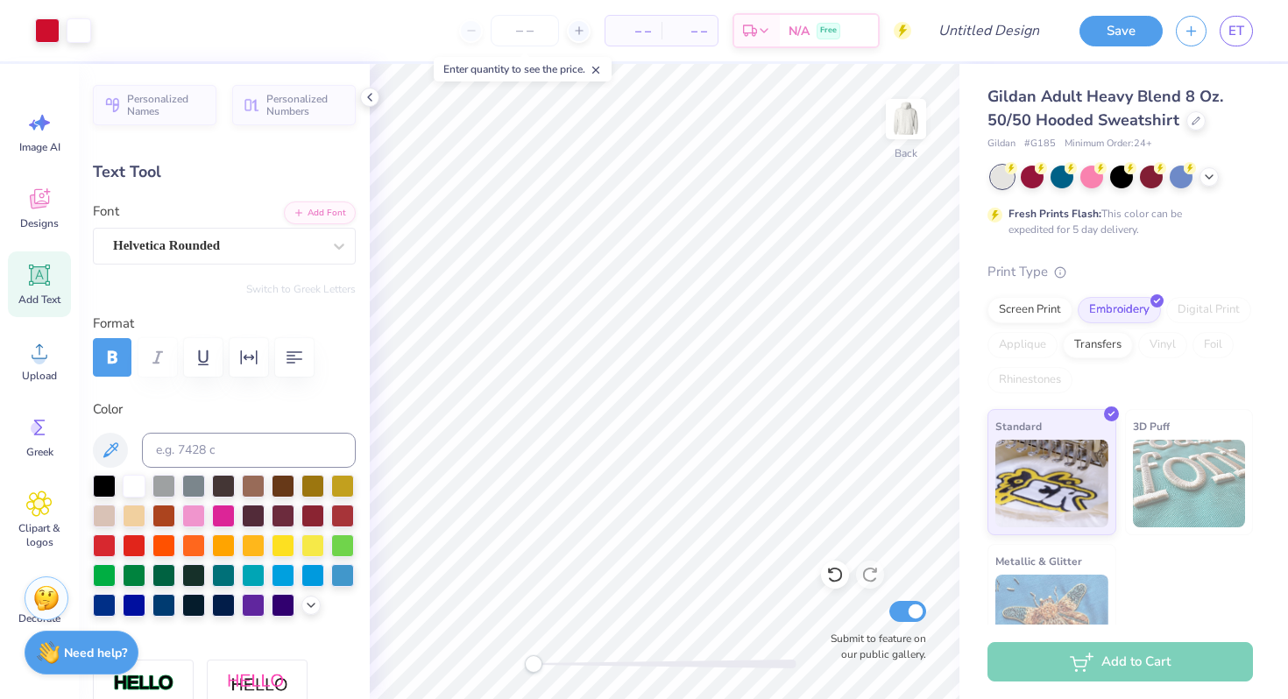
type input "6.96"
type input "1.00"
type input "4.01"
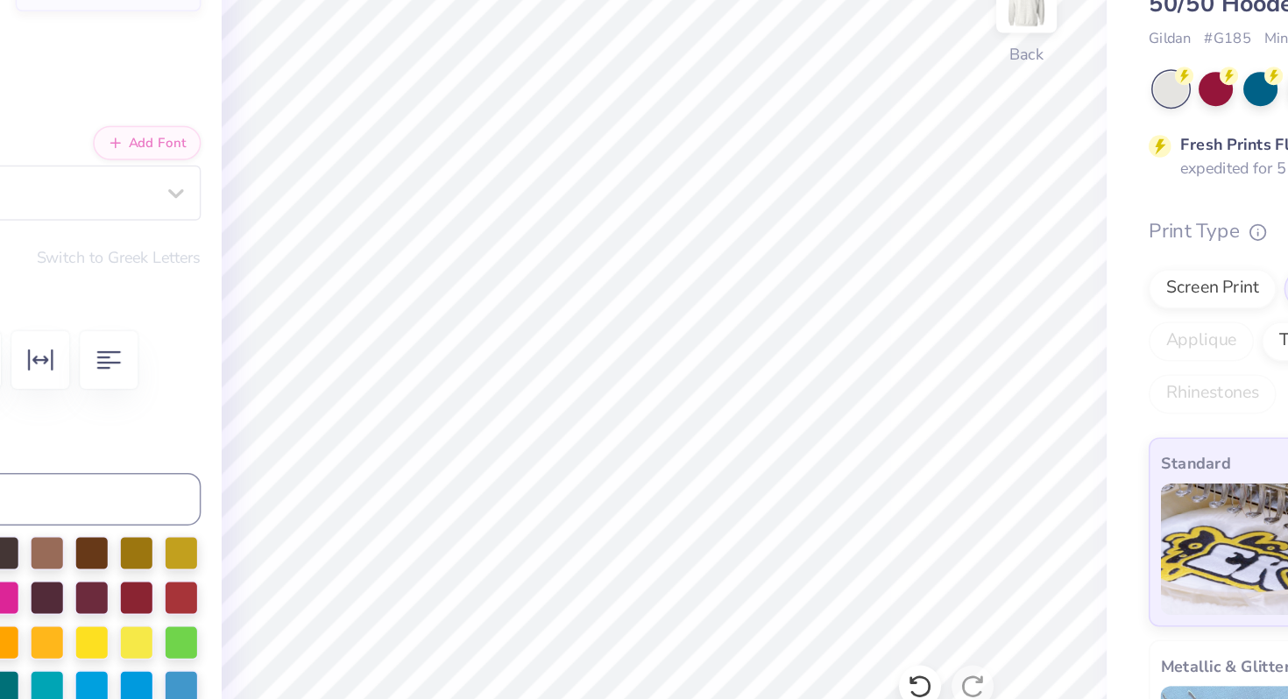
type input "1.41"
type input "0.46"
type input "5.66"
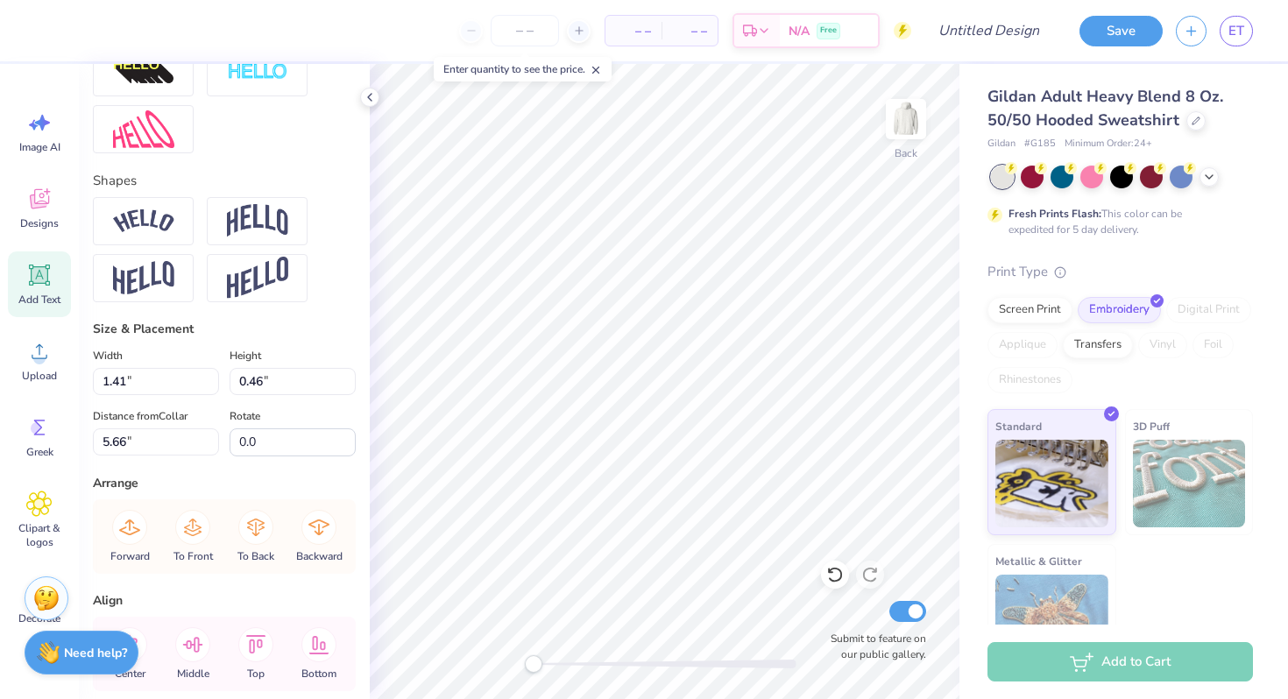
scroll to position [677, 0]
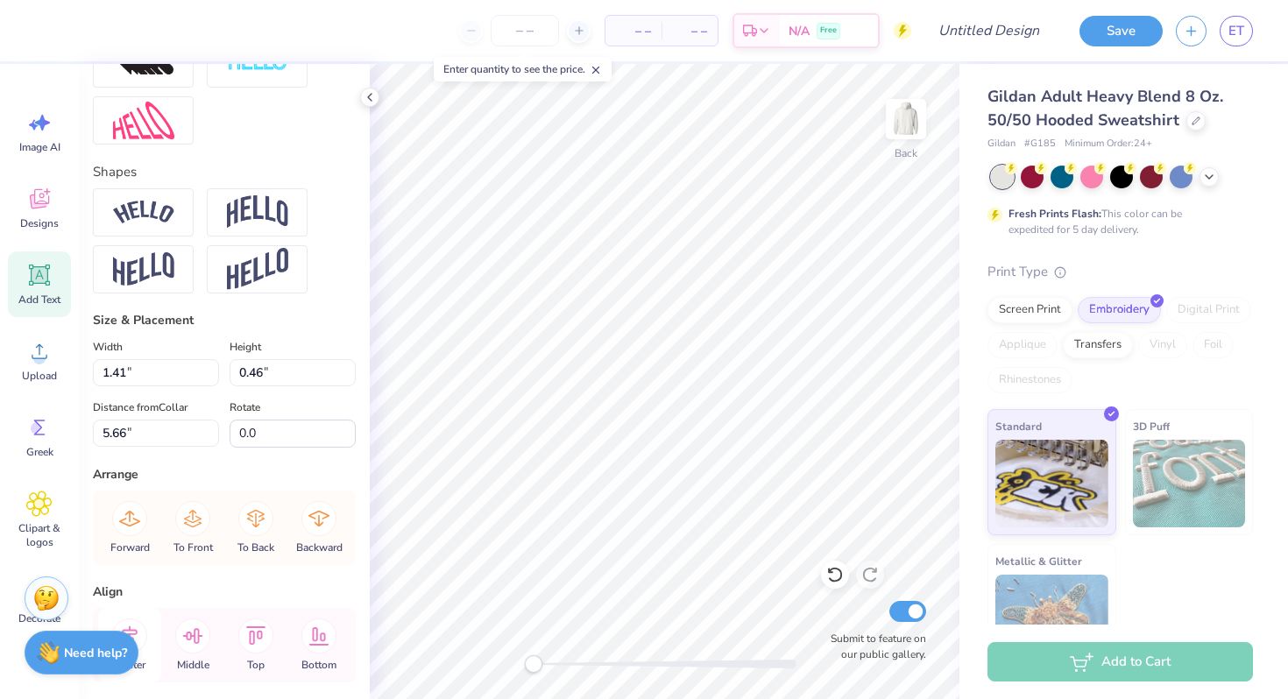
click at [136, 627] on icon at bounding box center [129, 636] width 35 height 35
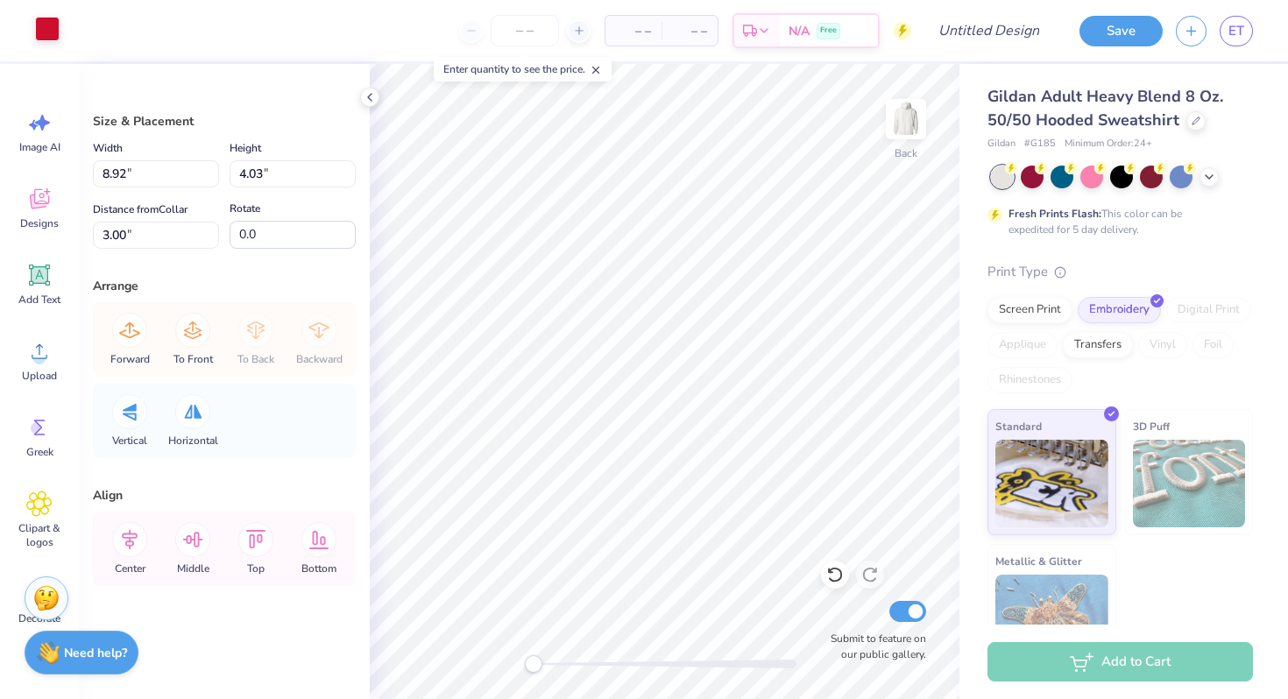
click at [37, 23] on div at bounding box center [47, 29] width 25 height 25
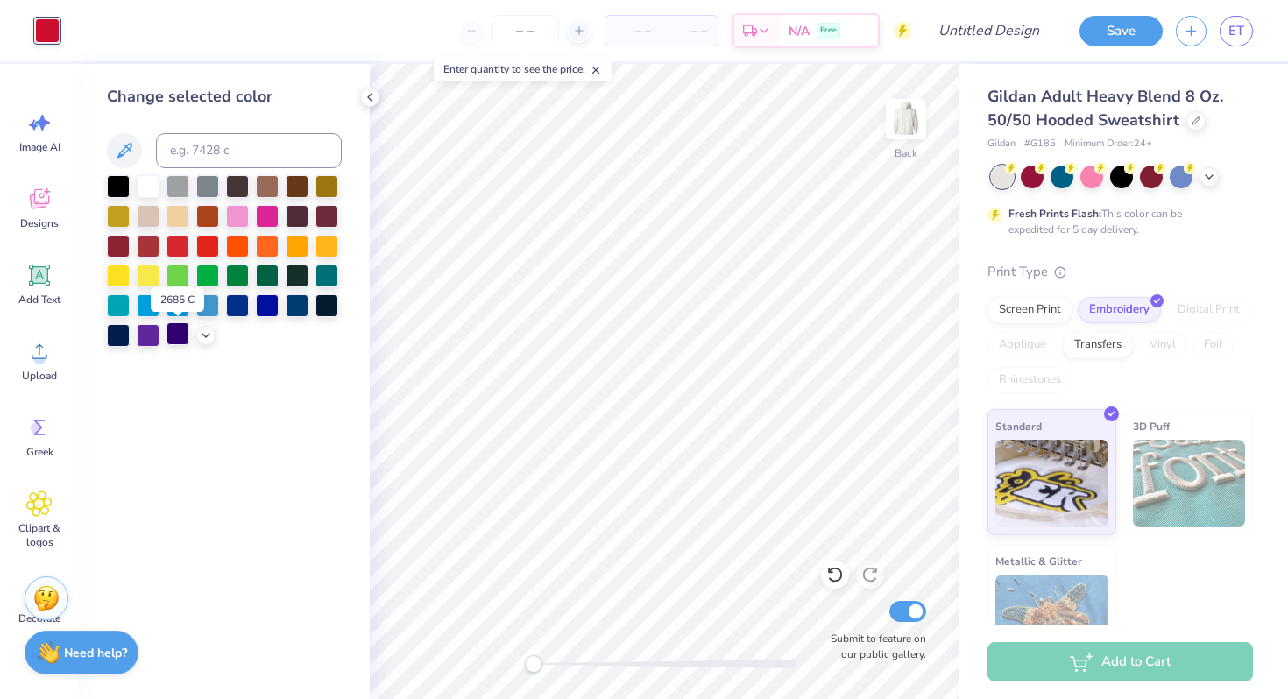
click at [169, 333] on div at bounding box center [177, 333] width 23 height 23
click at [148, 331] on div at bounding box center [148, 333] width 23 height 23
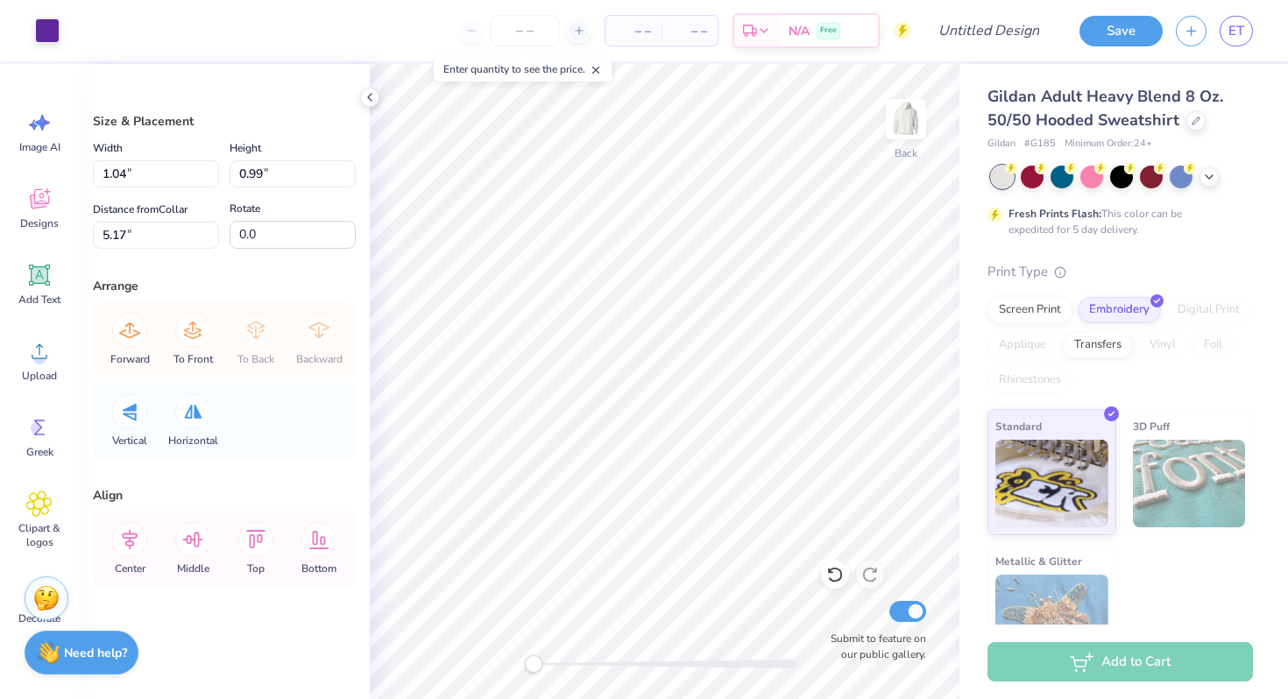
type input "8.92"
type input "4.03"
type input "3.00"
type input "0.48"
type input "0.45"
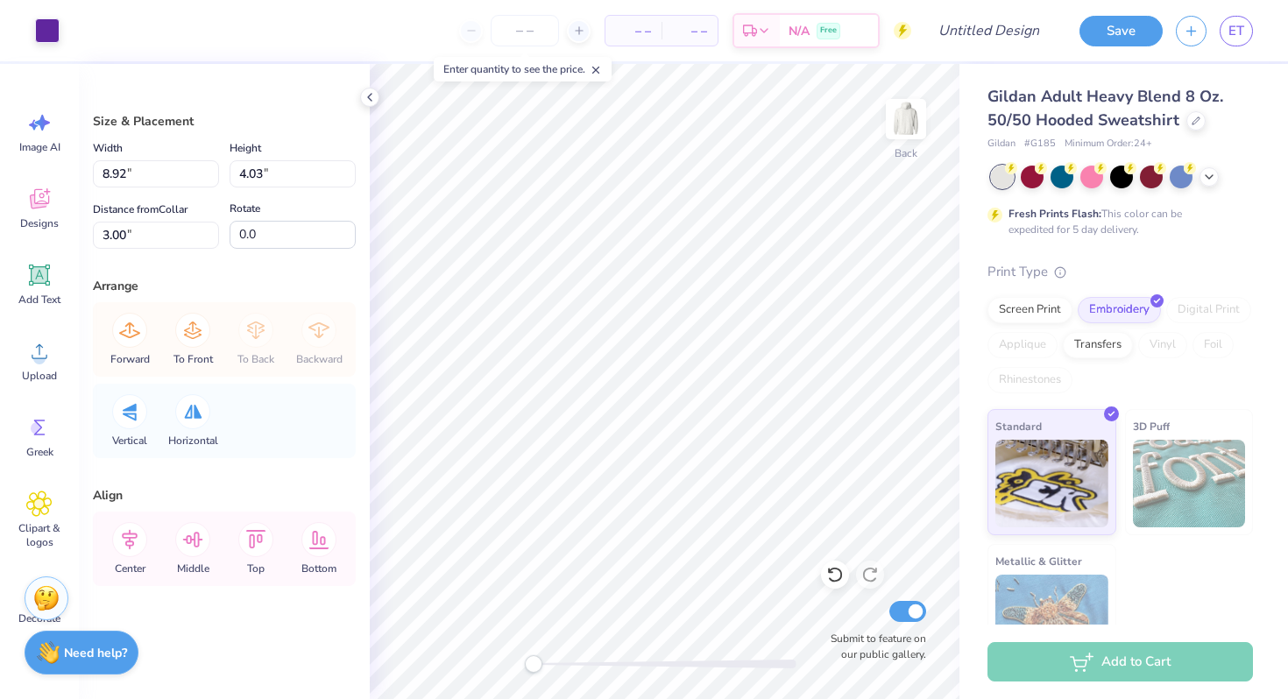
type input "5.44"
click at [47, 29] on div at bounding box center [47, 29] width 25 height 25
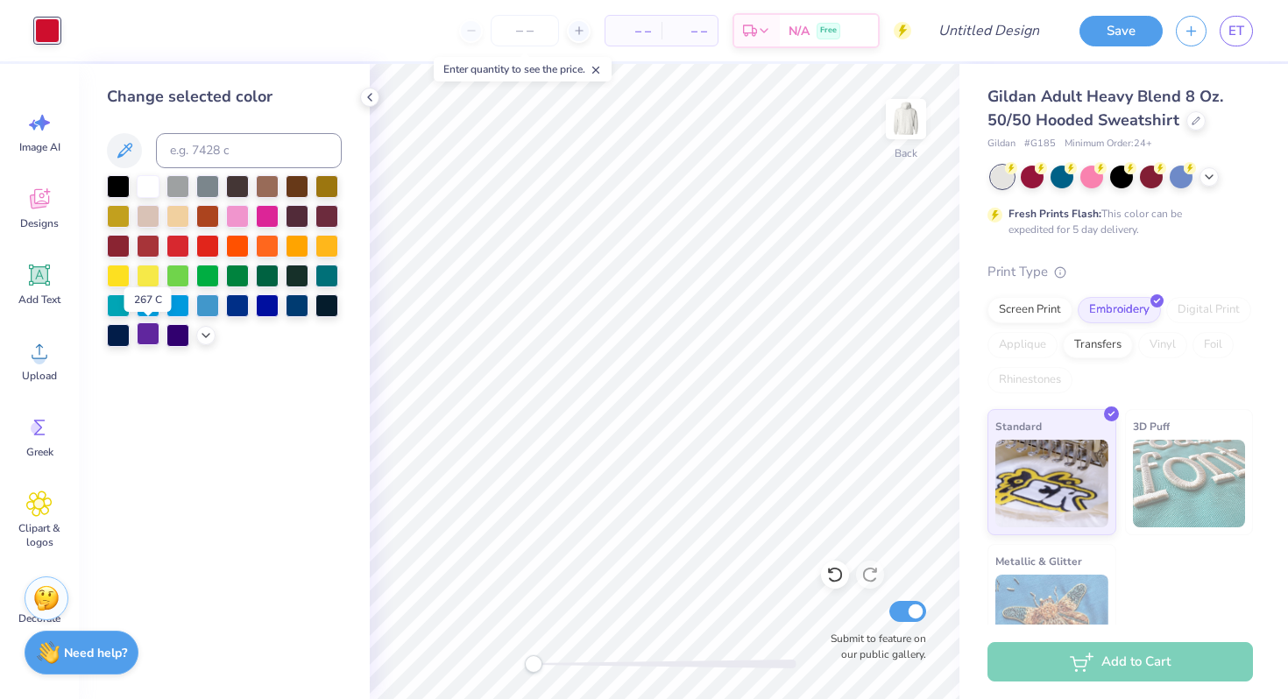
click at [153, 332] on div at bounding box center [148, 333] width 23 height 23
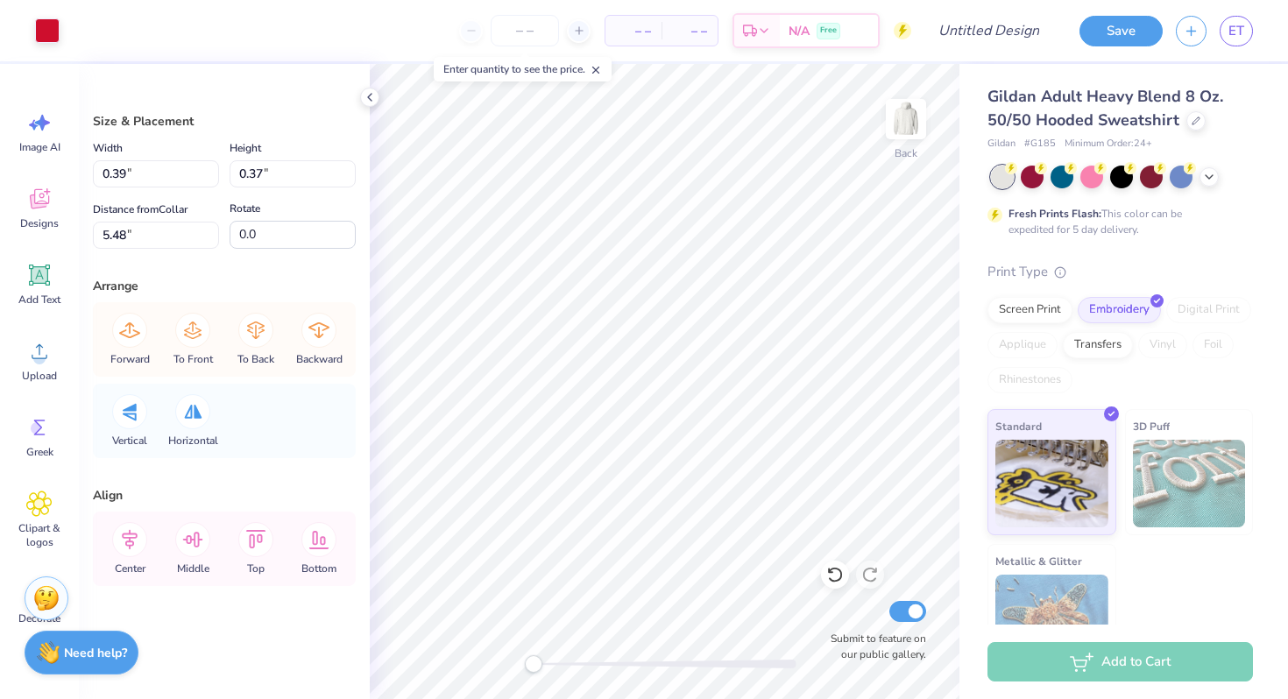
click at [63, 36] on div "Art colors – – Per Item – – Total Est. Delivery N/A Free Design Title Save ET" at bounding box center [644, 30] width 1288 height 61
click at [56, 32] on div at bounding box center [47, 29] width 25 height 25
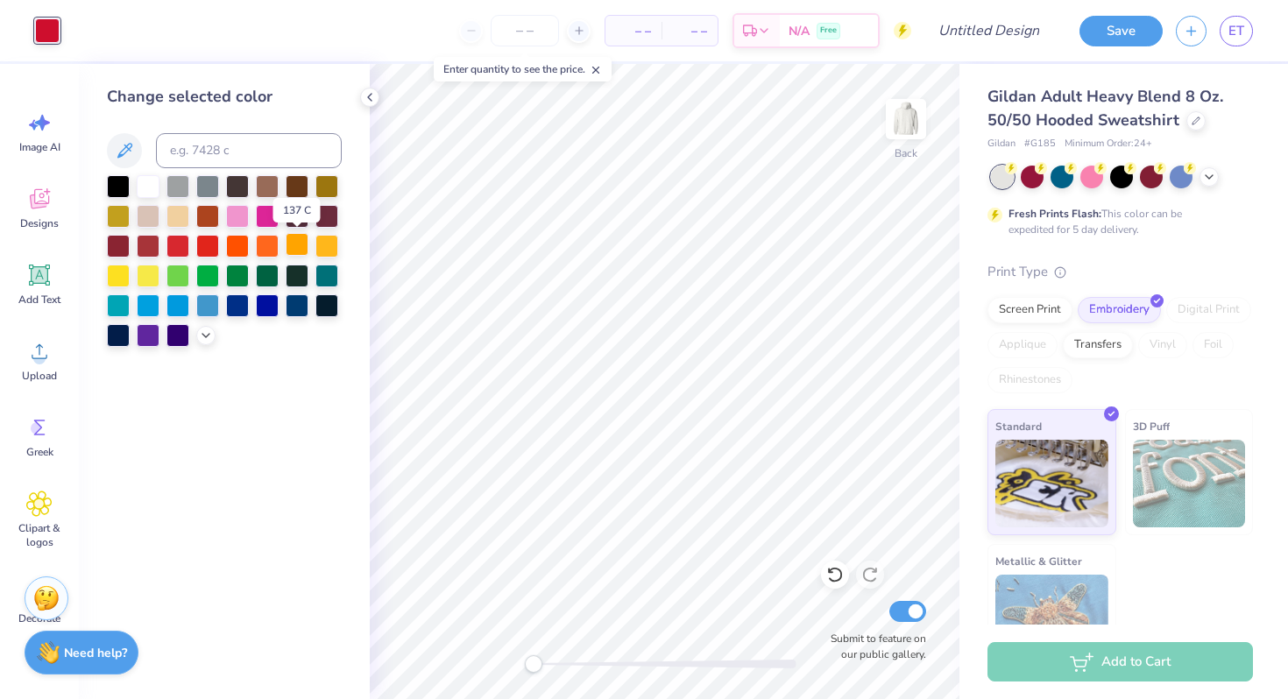
click at [293, 249] on div at bounding box center [297, 244] width 23 height 23
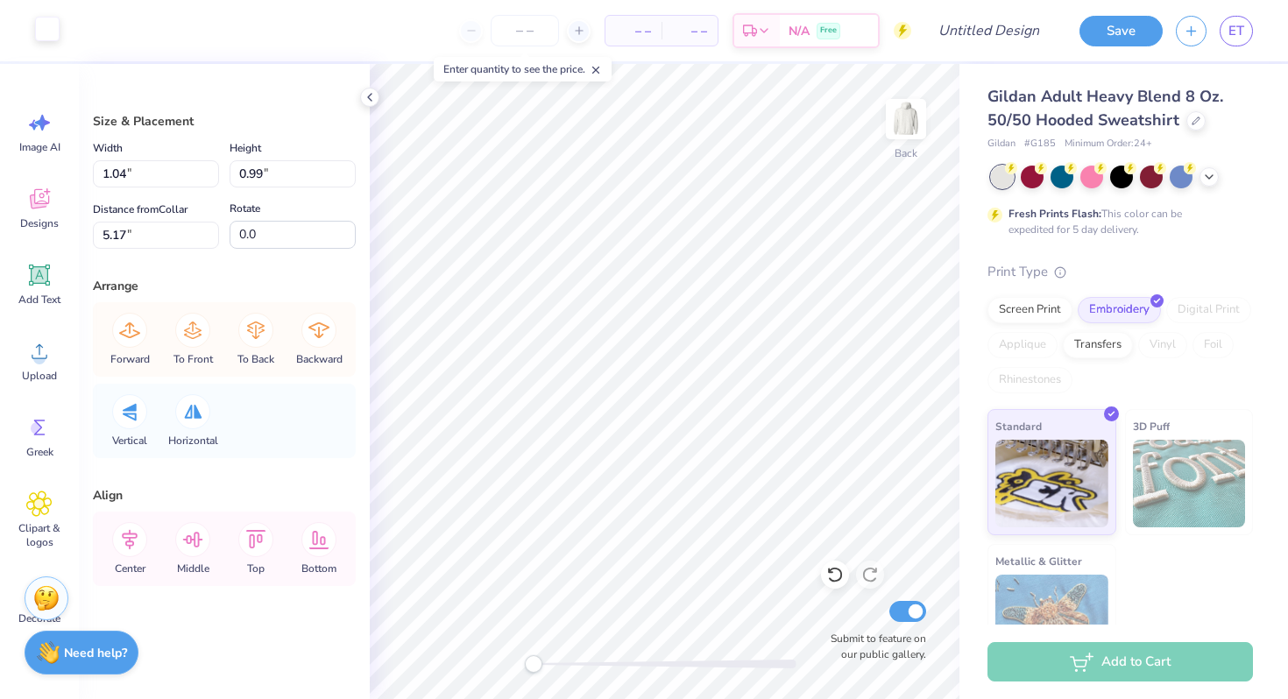
click at [43, 24] on div at bounding box center [47, 29] width 25 height 25
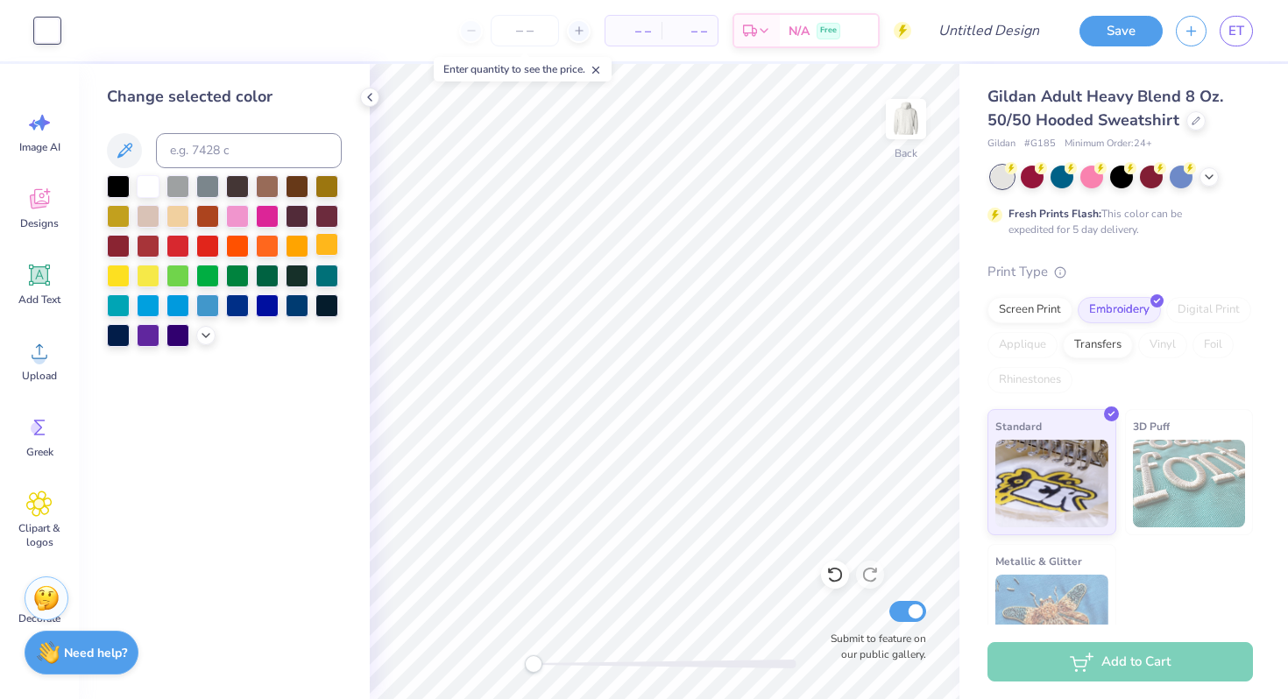
click at [324, 249] on div at bounding box center [326, 244] width 23 height 23
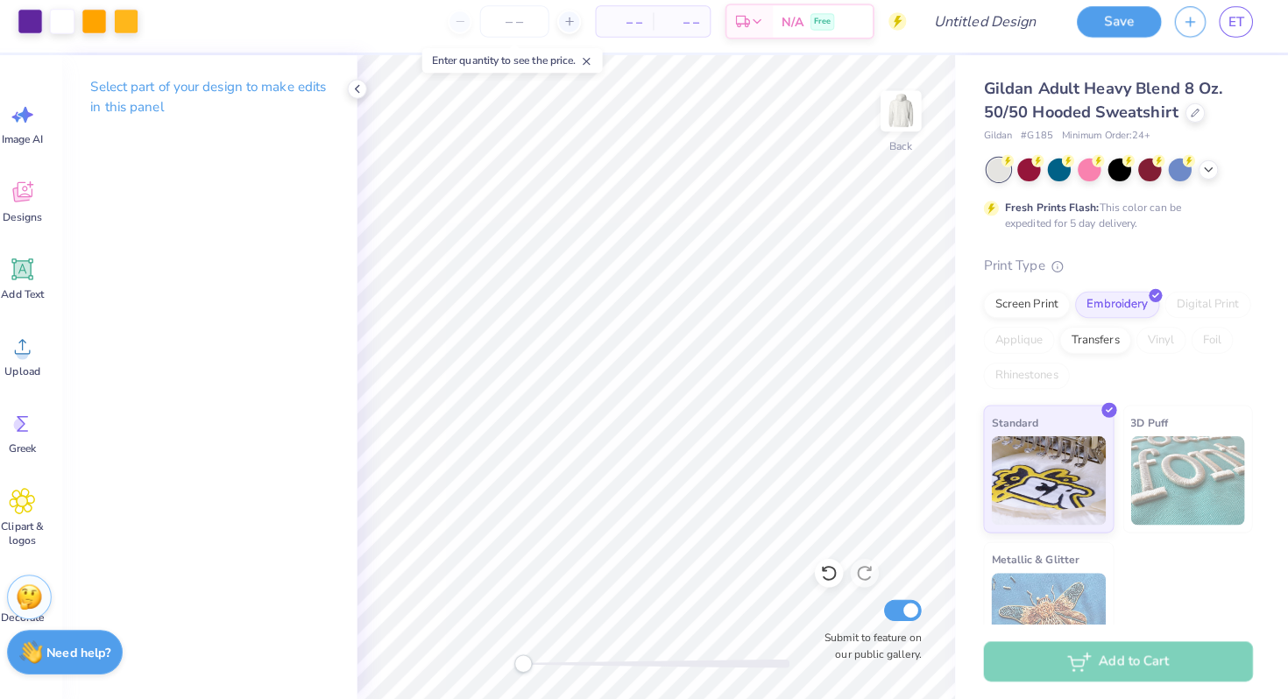
scroll to position [0, 0]
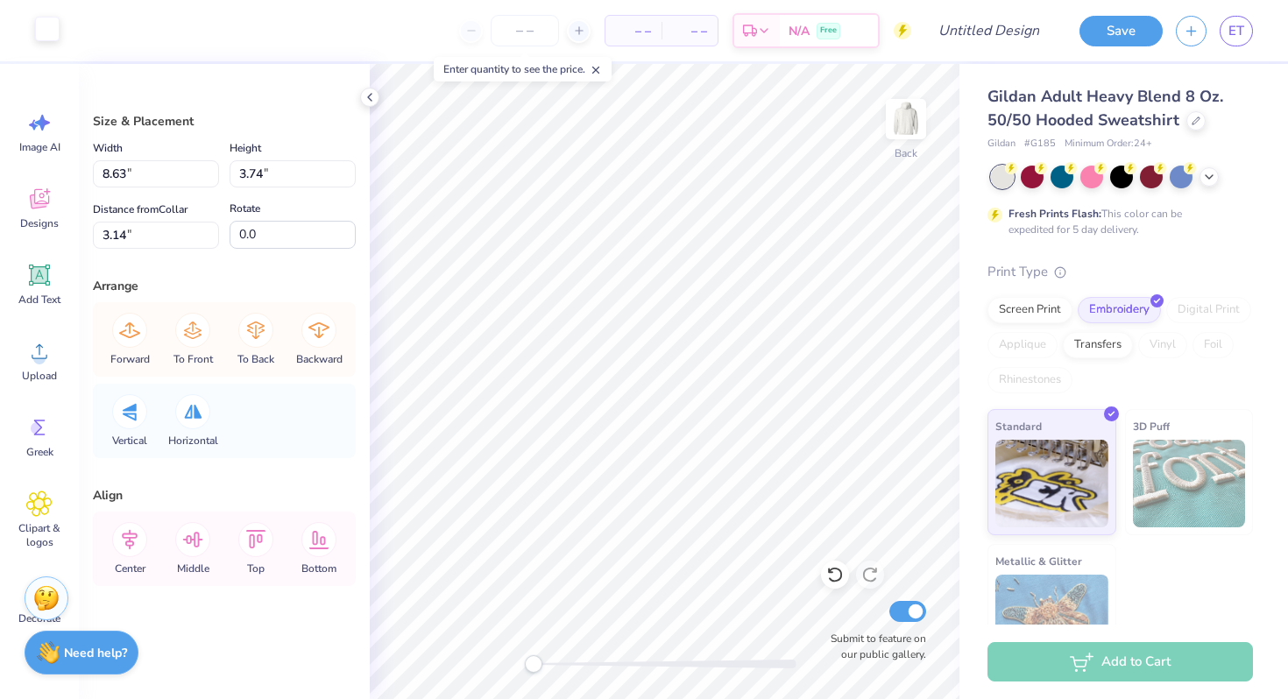
click at [45, 27] on div at bounding box center [47, 29] width 25 height 25
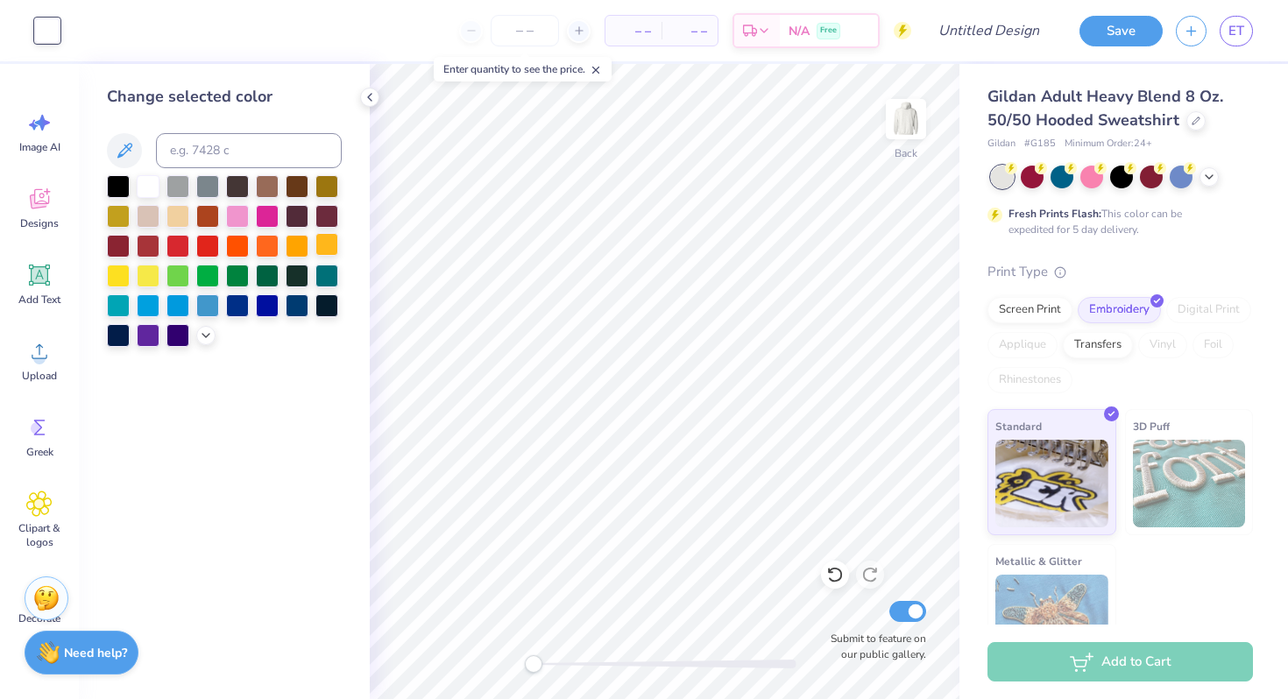
click at [317, 245] on div at bounding box center [326, 244] width 23 height 23
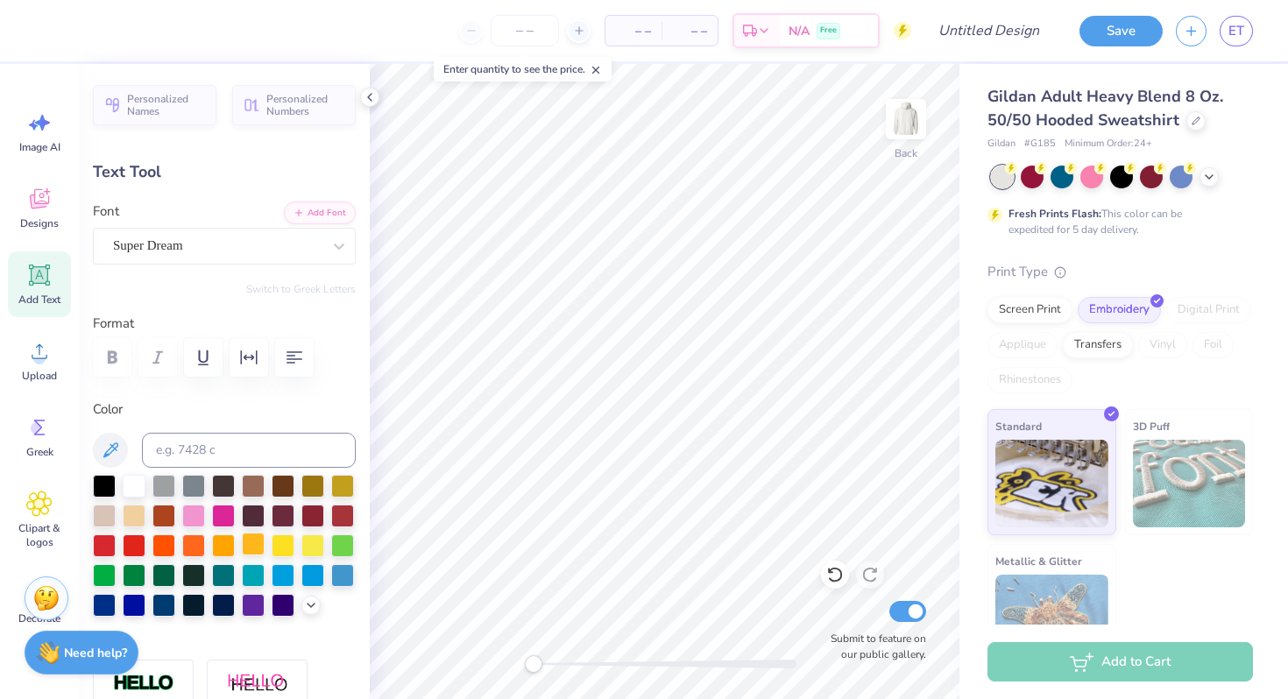
click at [256, 541] on div at bounding box center [253, 544] width 23 height 23
